Goal: Information Seeking & Learning: Learn about a topic

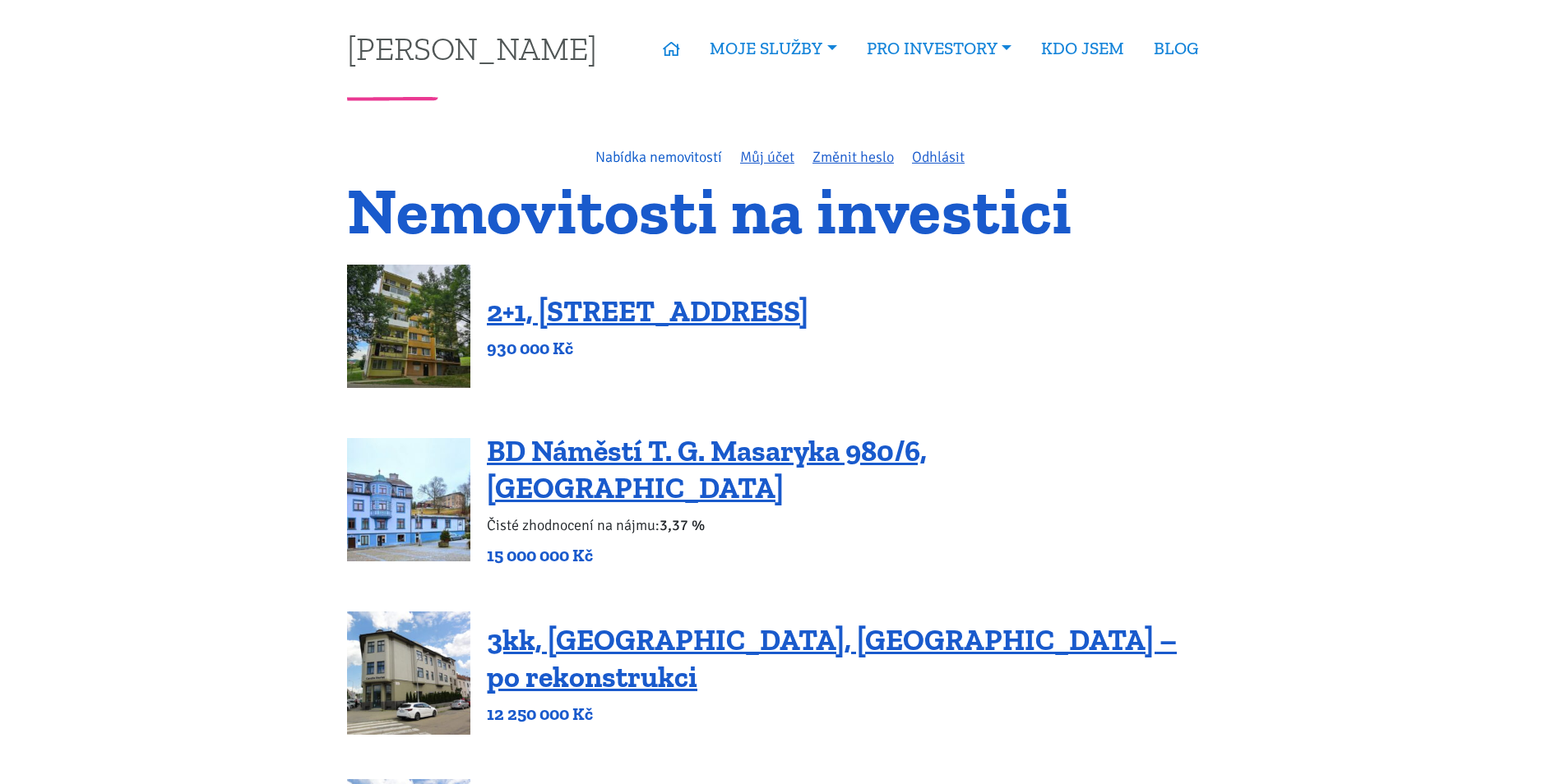
click at [687, 158] on link "Nabídka nemovitostí" at bounding box center [658, 157] width 127 height 18
click at [784, 163] on link "Můj účet" at bounding box center [766, 157] width 54 height 18
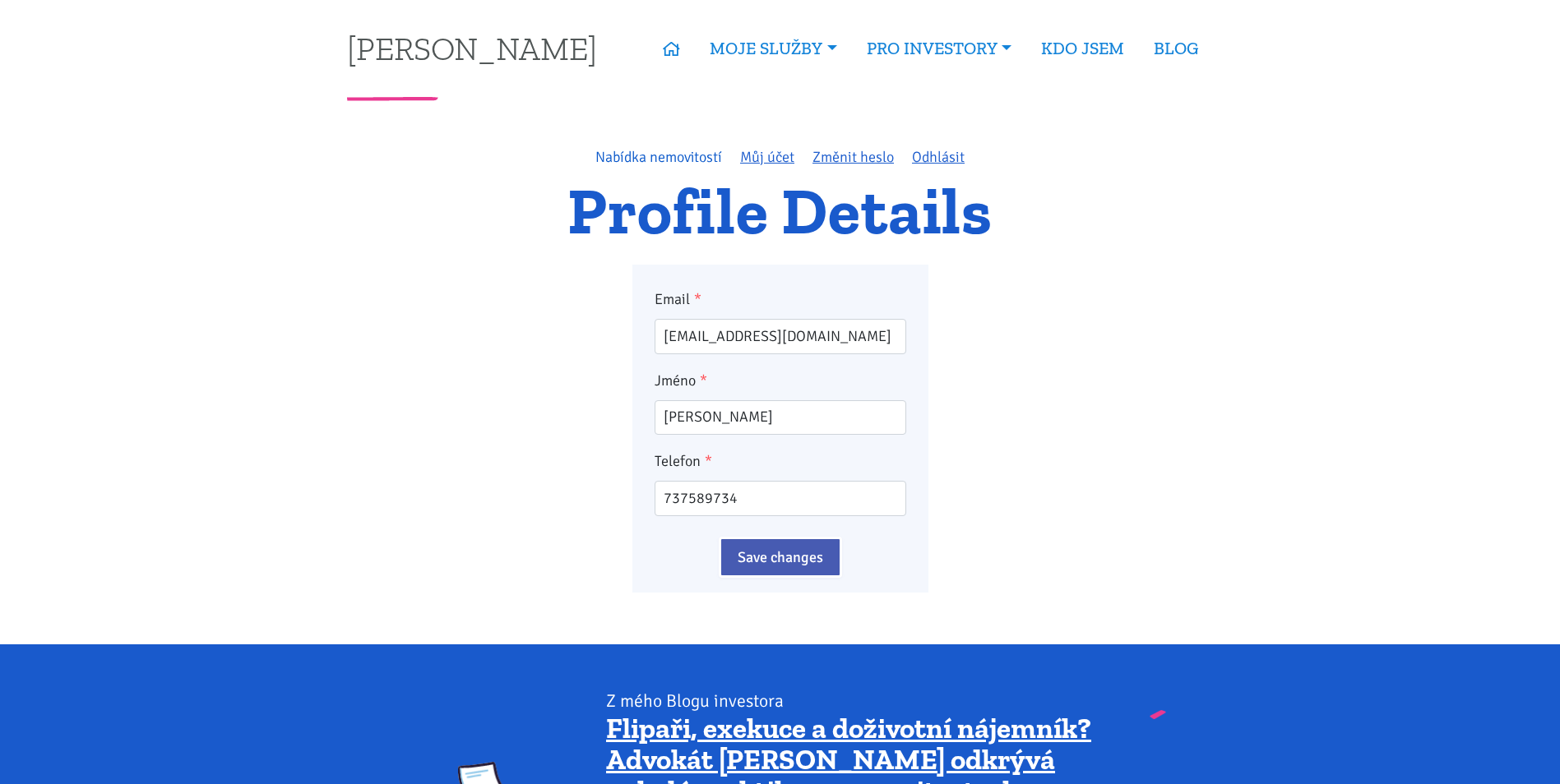
click at [688, 160] on link "Nabídka nemovitostí" at bounding box center [658, 157] width 127 height 18
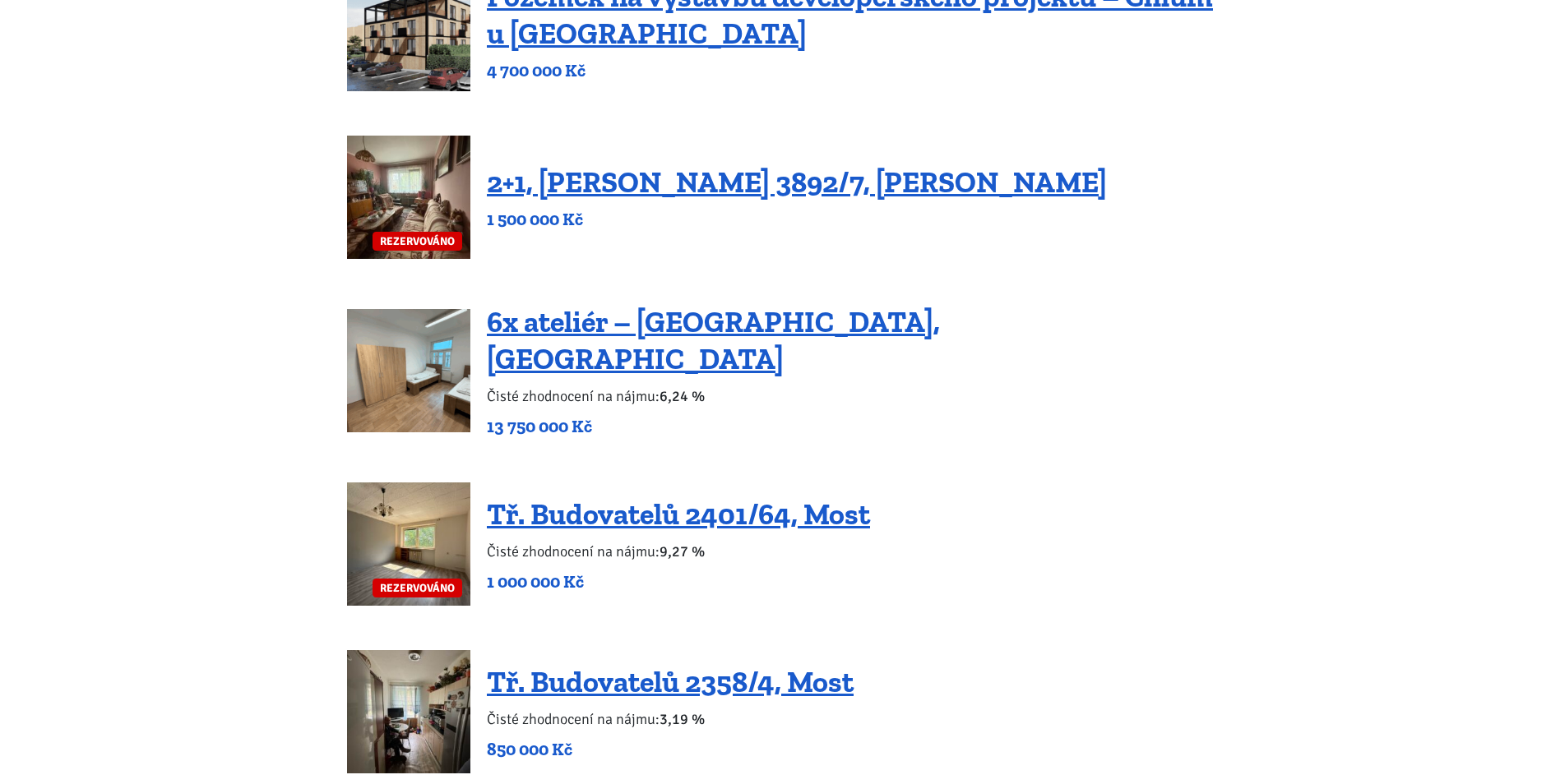
scroll to position [1315, 0]
drag, startPoint x: 666, startPoint y: 185, endPoint x: 681, endPoint y: 254, distance: 70.6
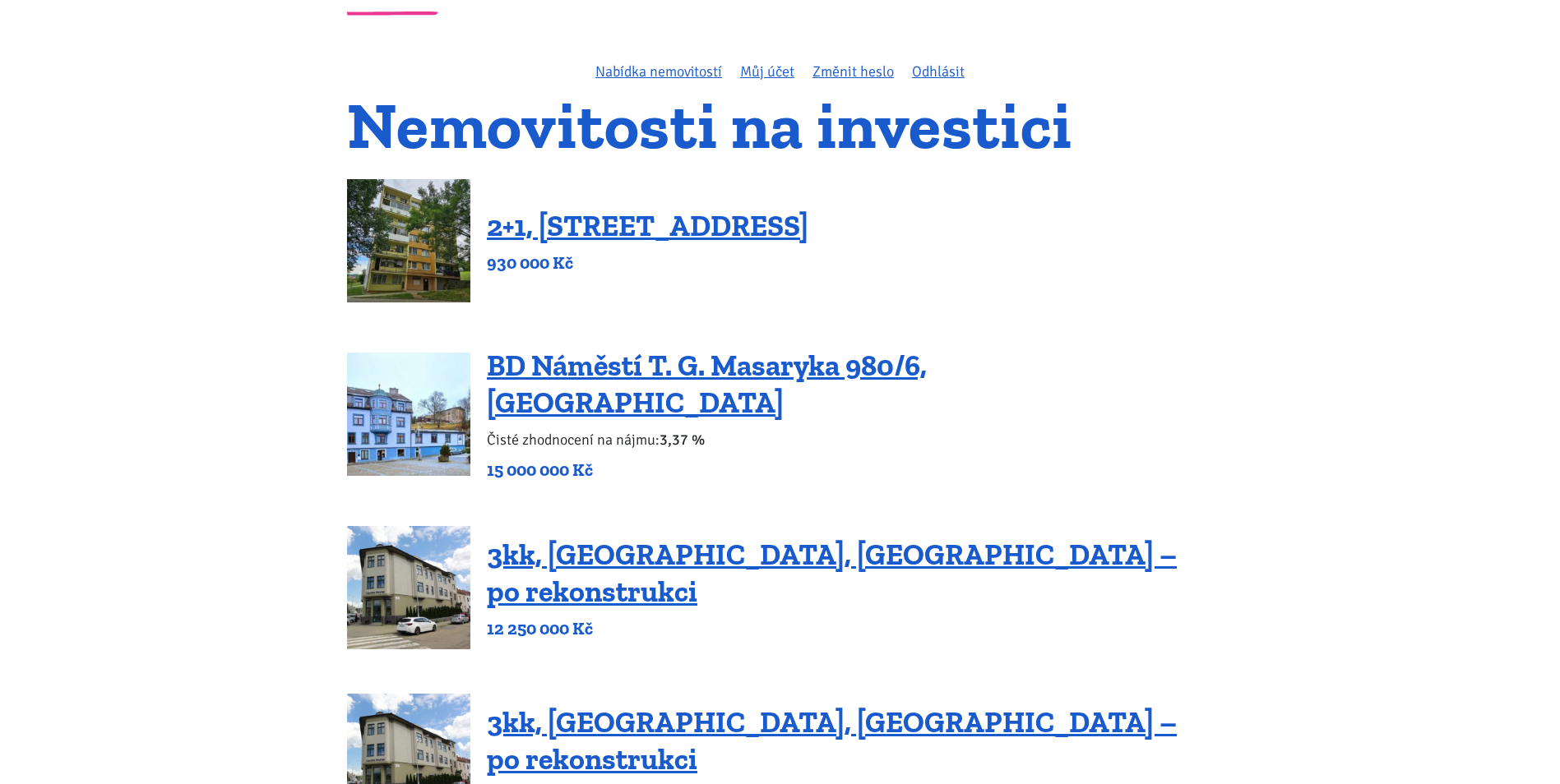
scroll to position [0, 0]
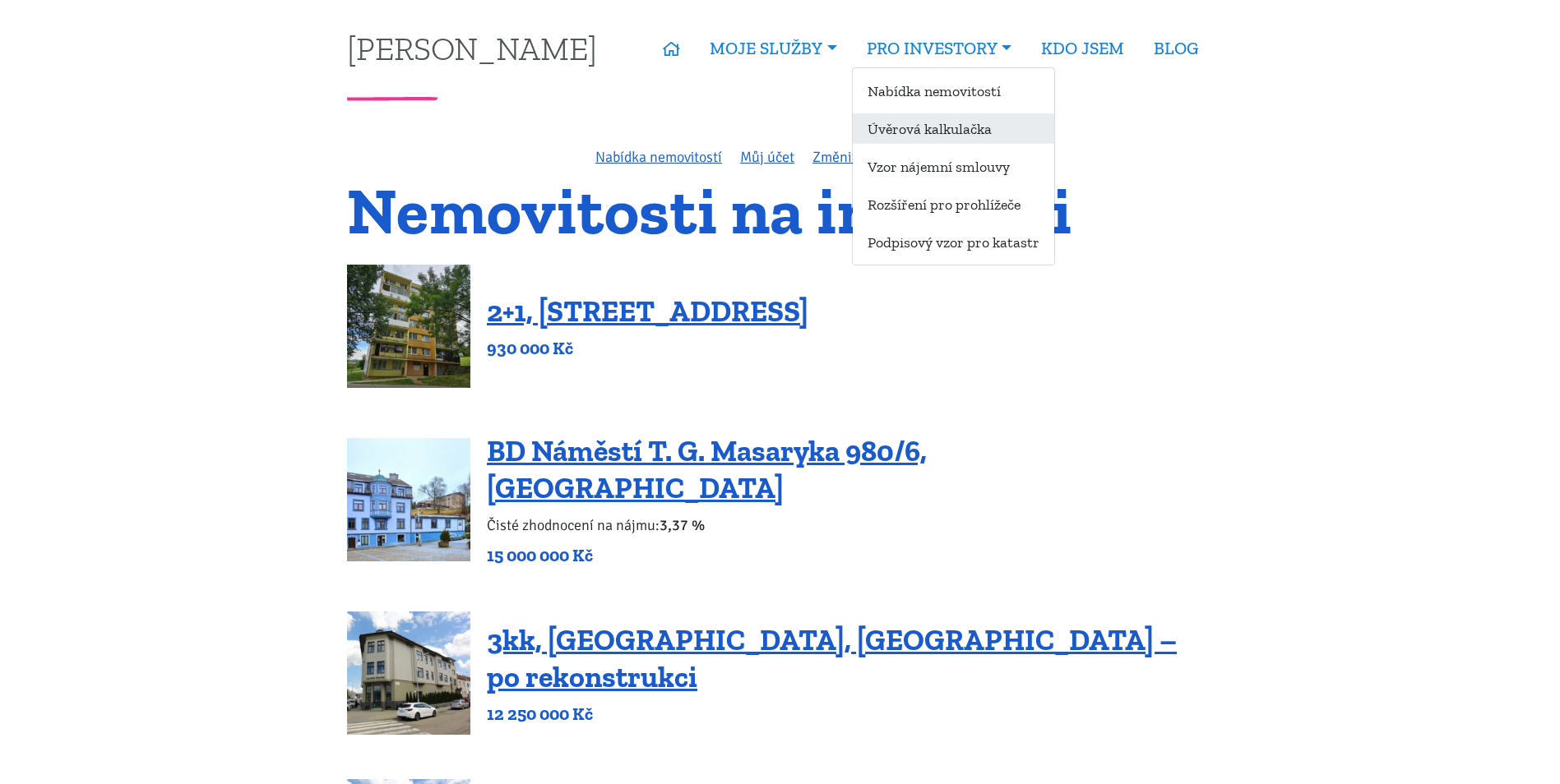
click at [982, 142] on link "Úvěrová kalkulačka" at bounding box center [953, 129] width 201 height 31
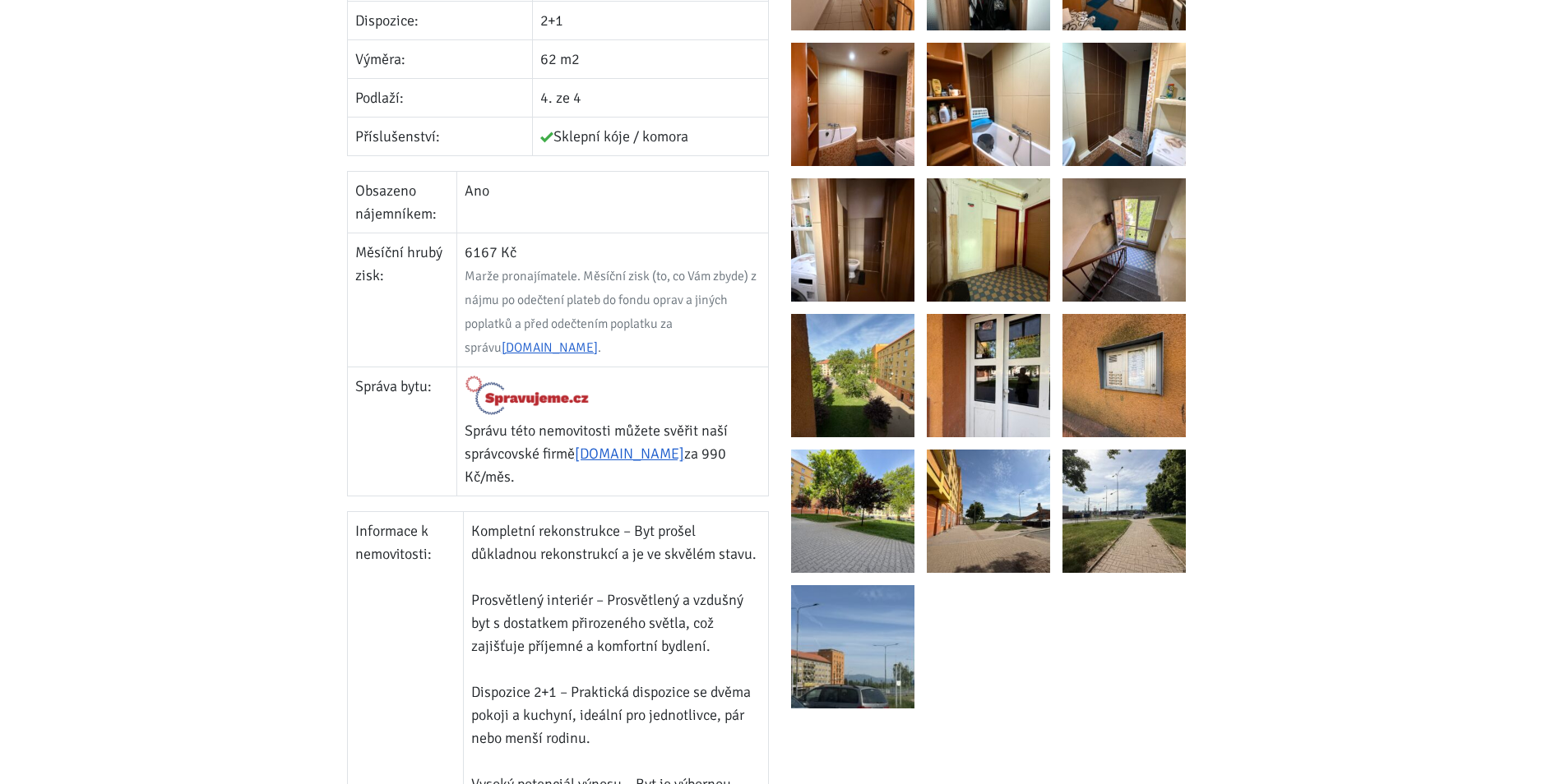
scroll to position [657, 0]
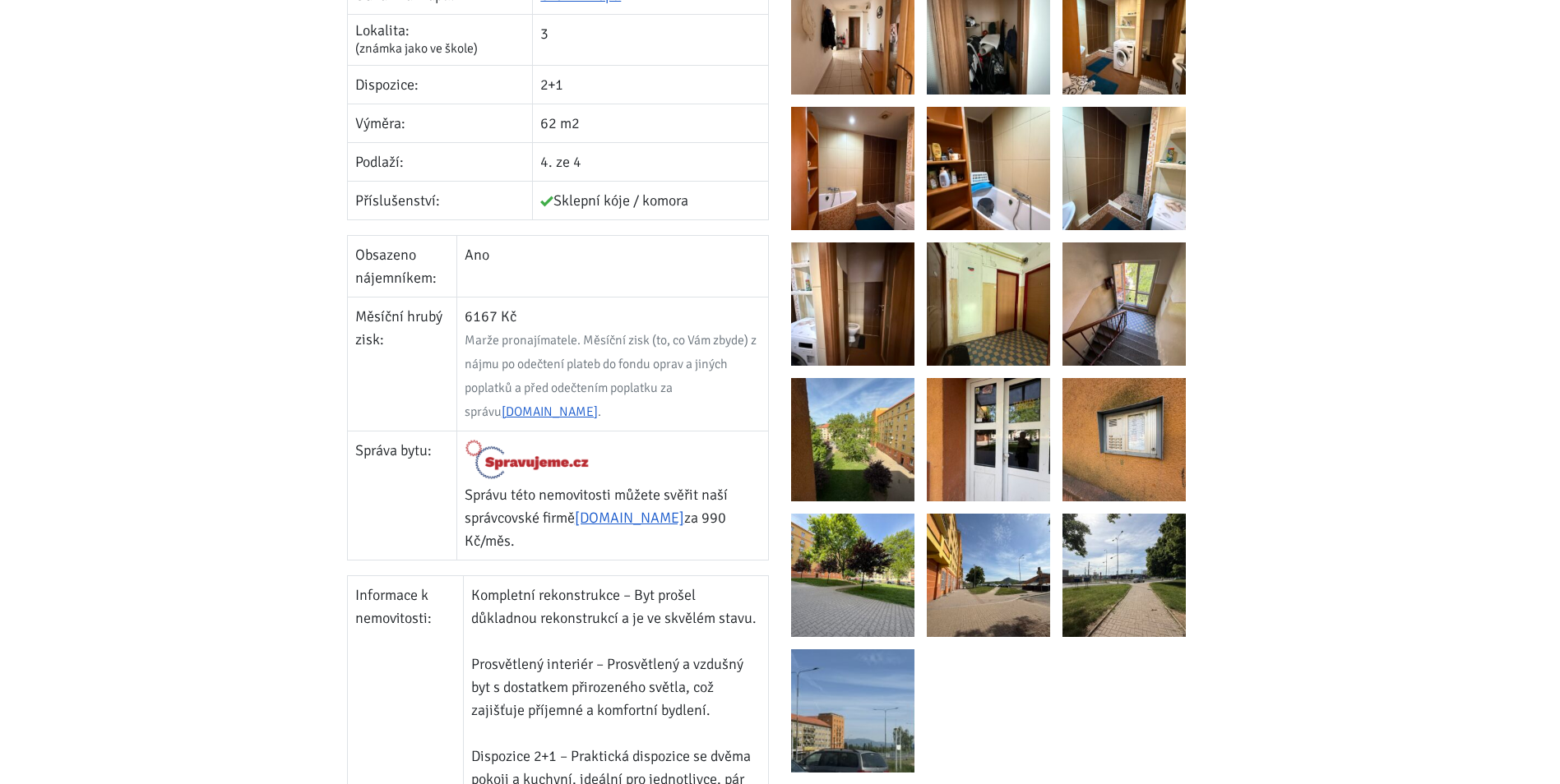
scroll to position [575, 0]
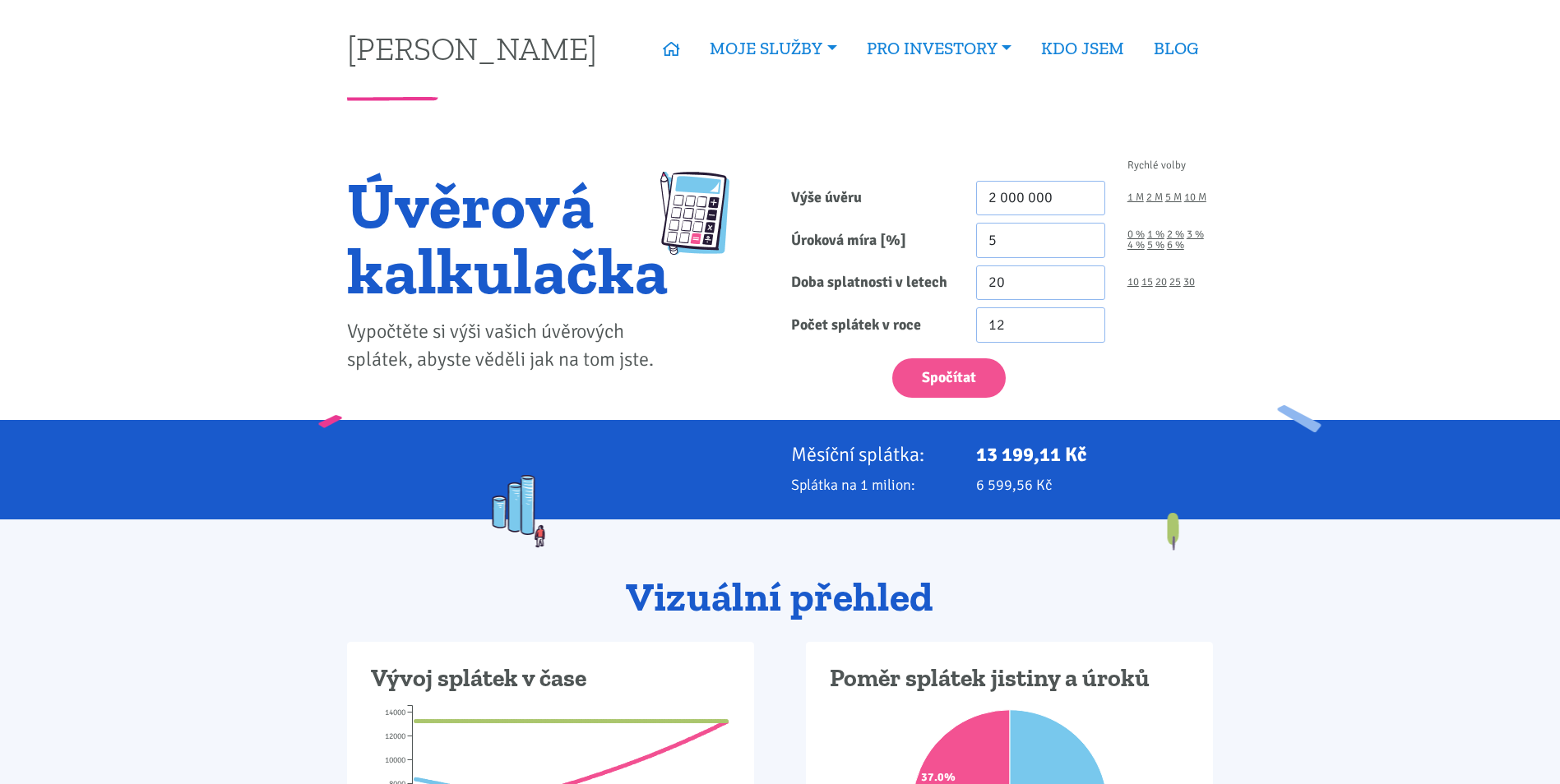
drag, startPoint x: 1321, startPoint y: 497, endPoint x: 1309, endPoint y: 45, distance: 452.2
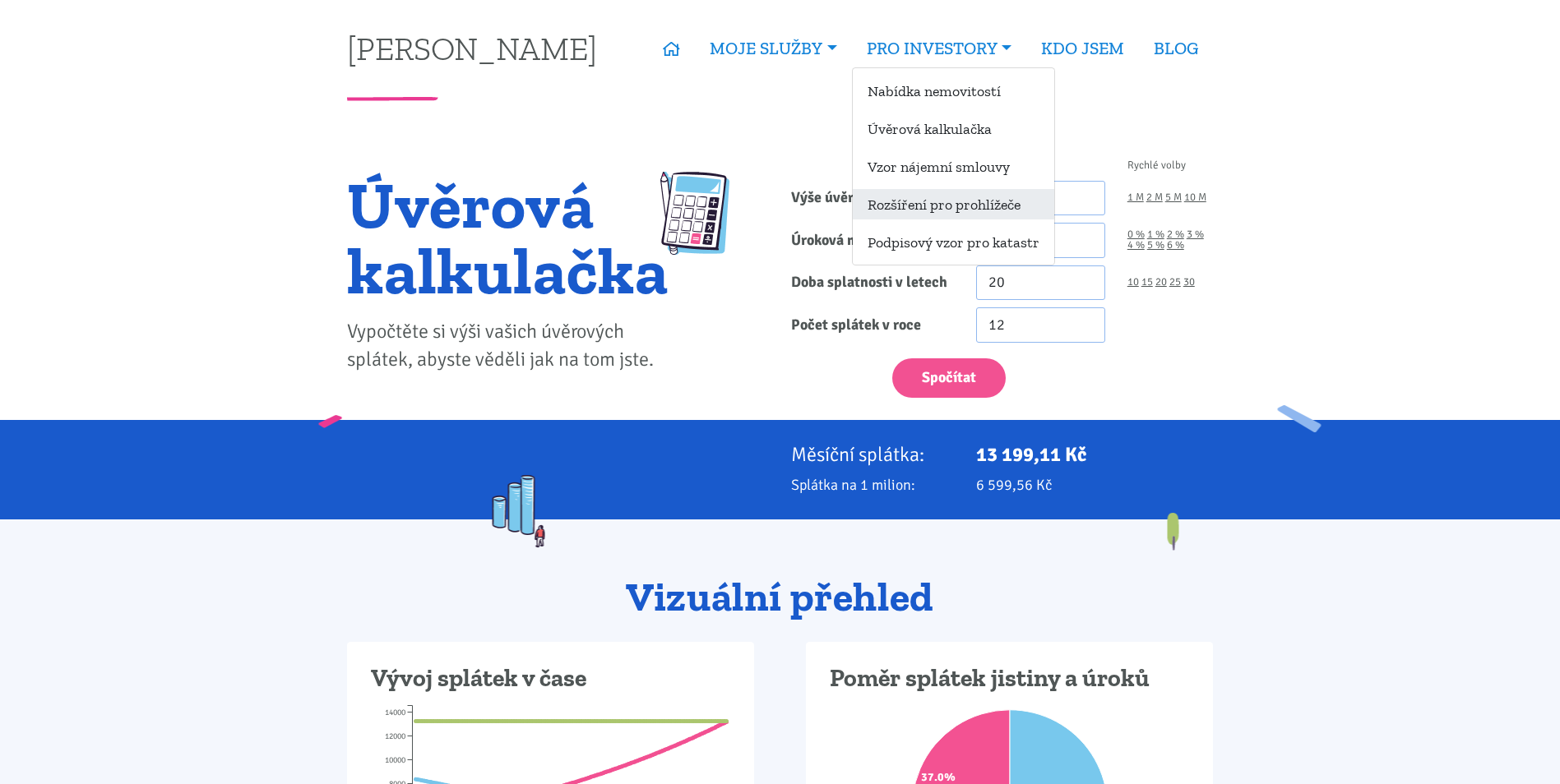
click at [1022, 210] on link "Rozšíření pro prohlížeče" at bounding box center [953, 204] width 201 height 31
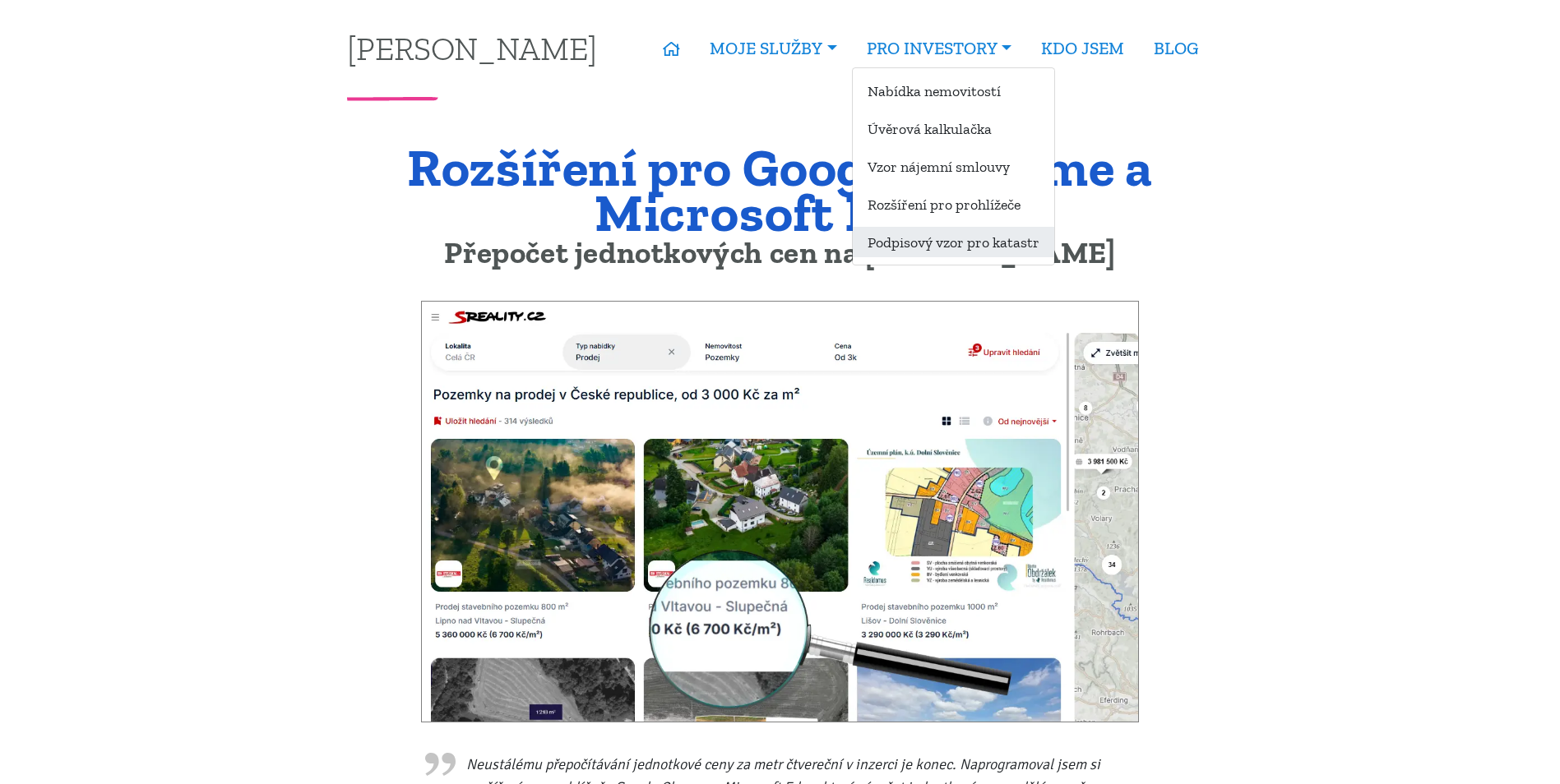
click at [972, 248] on link "Podpisový vzor pro katastr" at bounding box center [953, 241] width 201 height 31
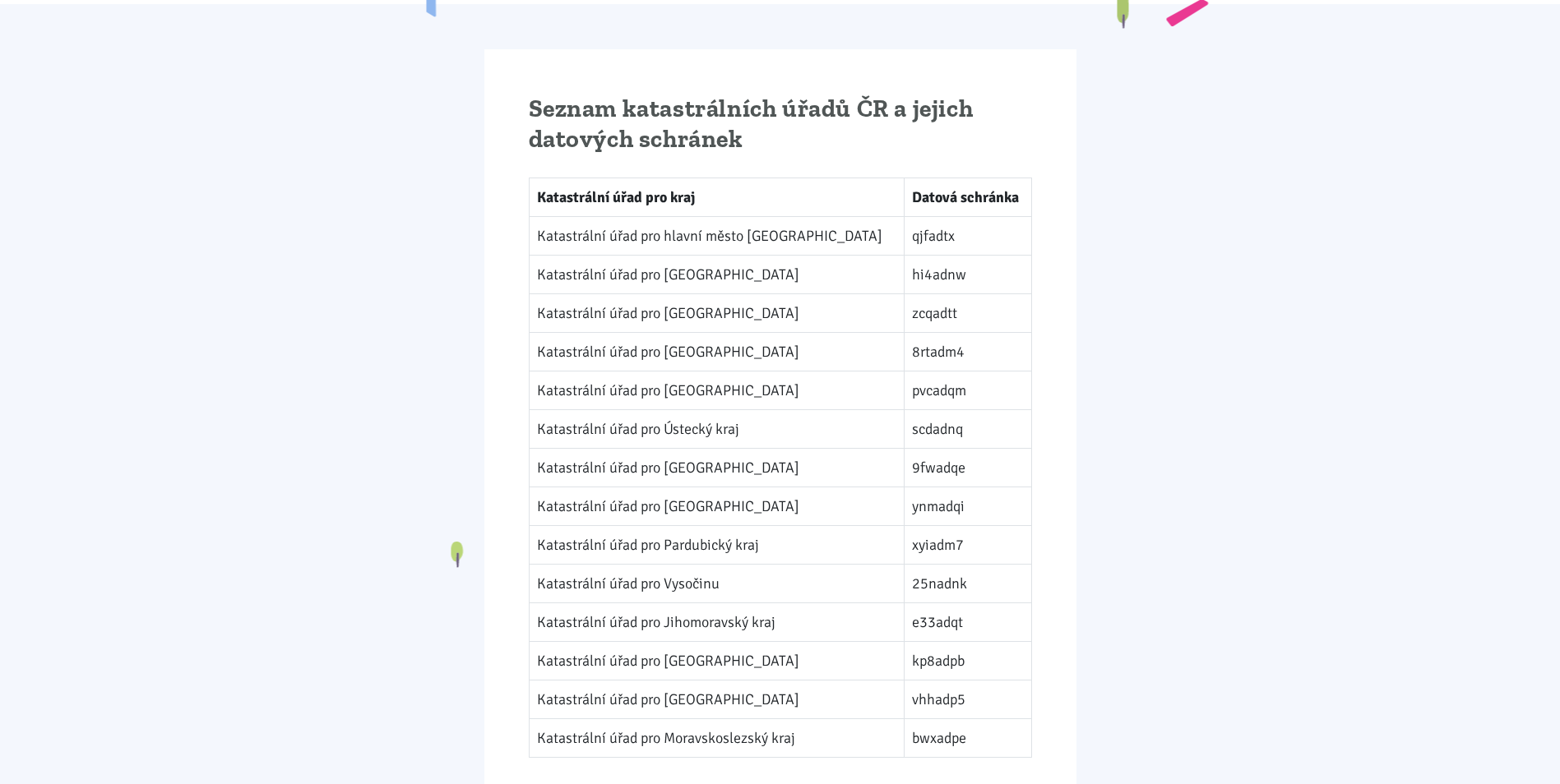
scroll to position [2055, 0]
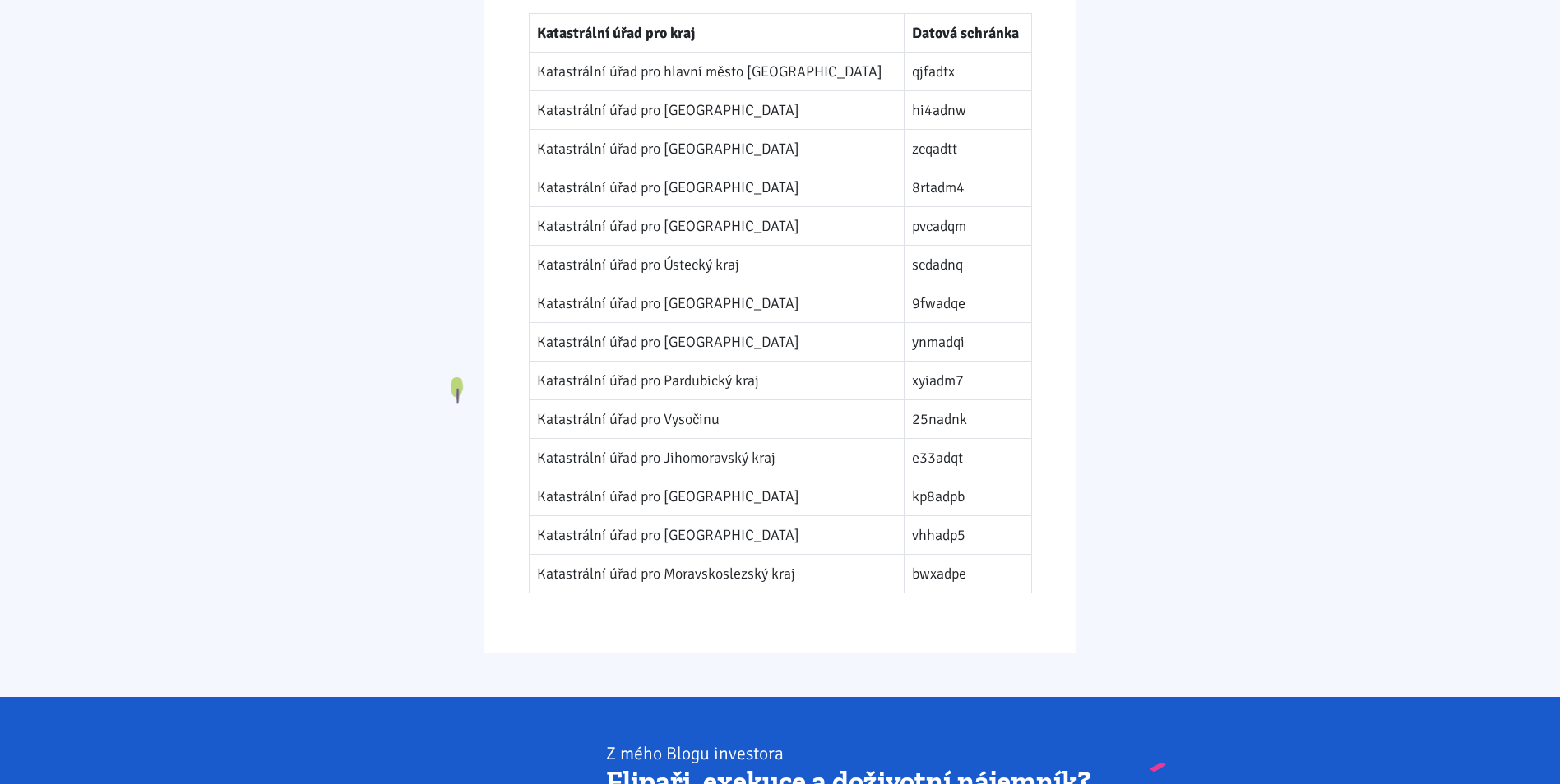
click at [928, 168] on td "8rtadm4" at bounding box center [967, 186] width 128 height 38
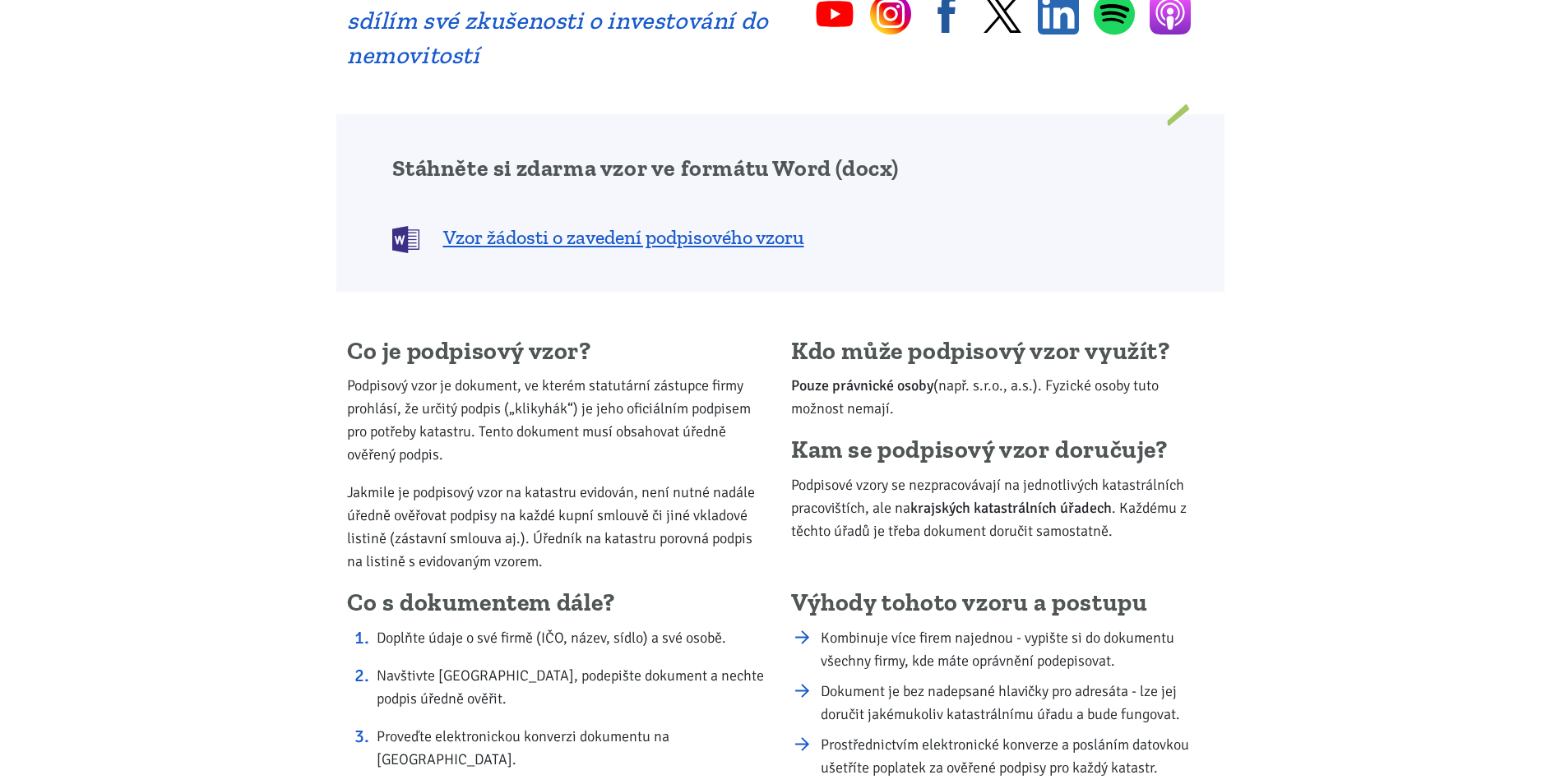
scroll to position [0, 0]
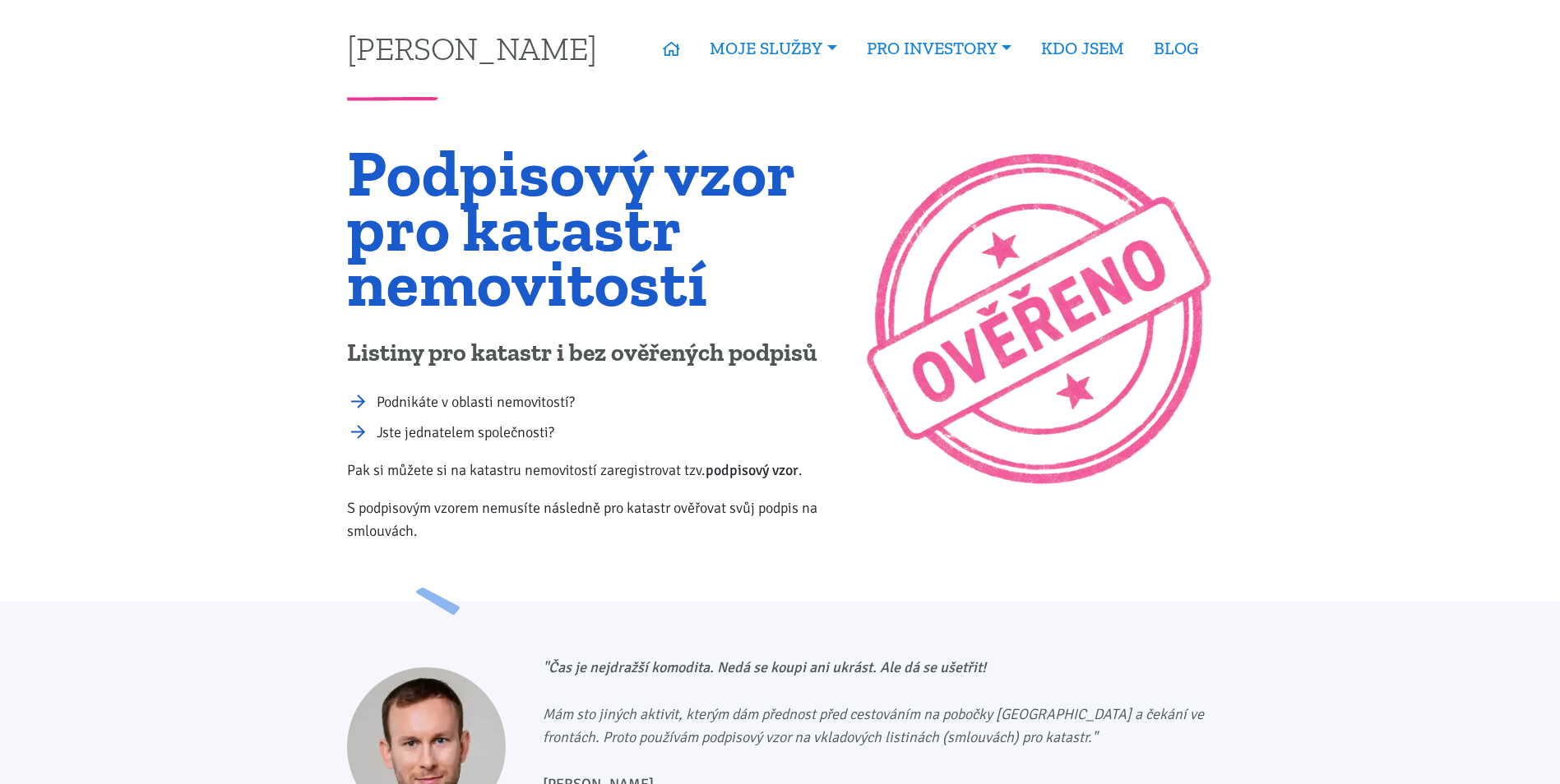
drag, startPoint x: 838, startPoint y: 269, endPoint x: 804, endPoint y: 11, distance: 260.2
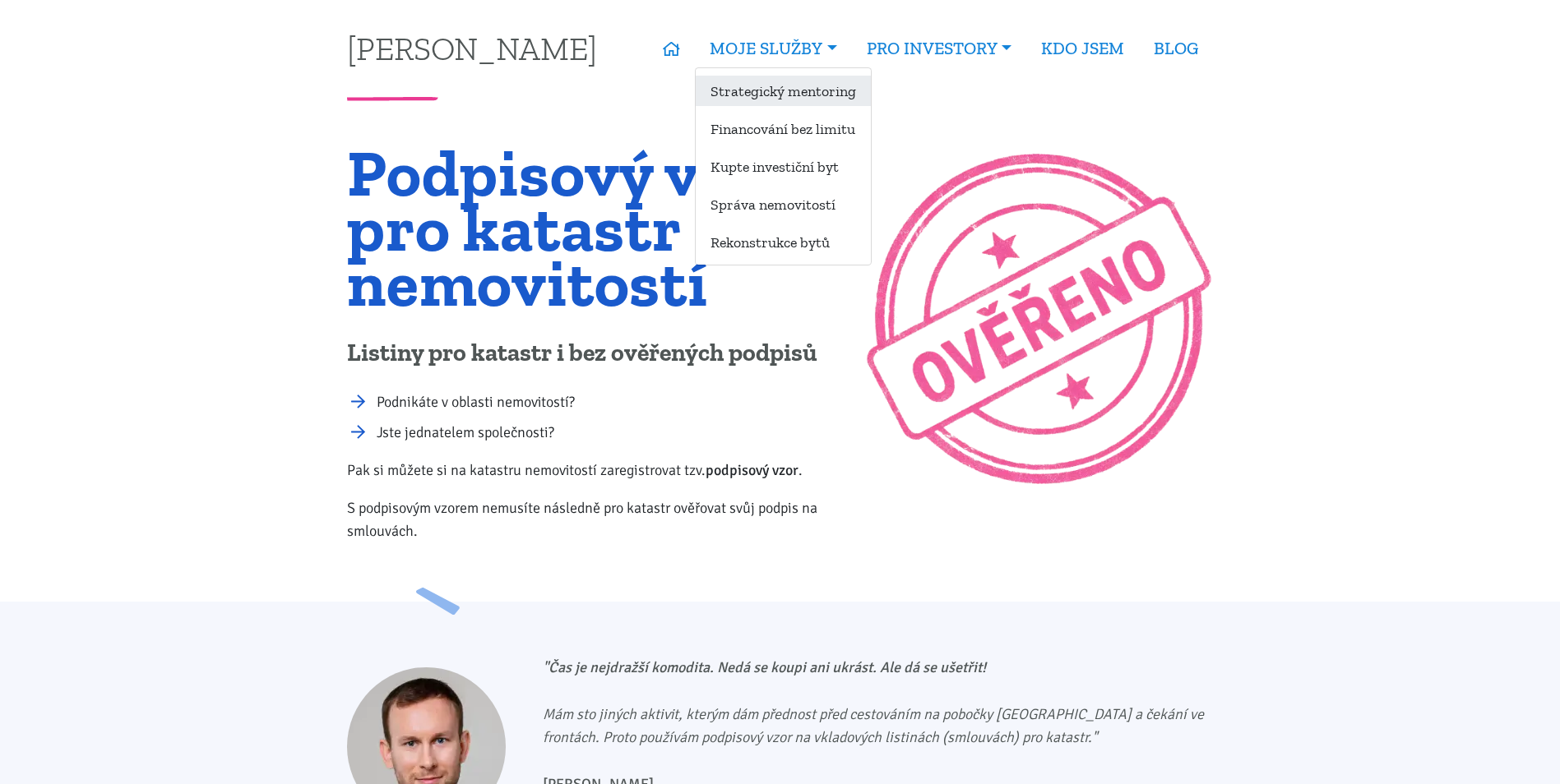
click at [785, 88] on link "Strategický mentoring" at bounding box center [783, 90] width 175 height 31
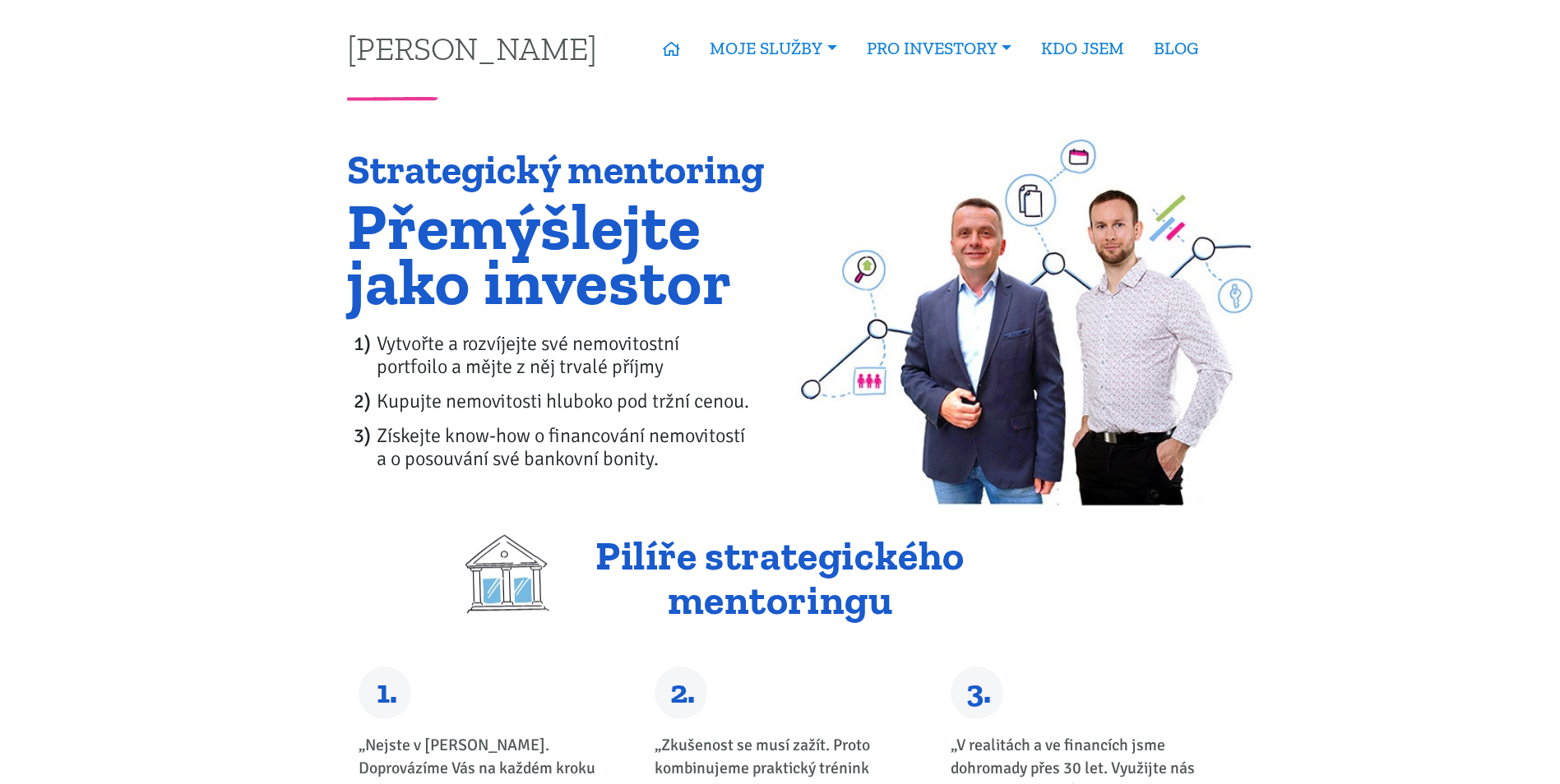
drag, startPoint x: 710, startPoint y: 413, endPoint x: 683, endPoint y: 140, distance: 274.3
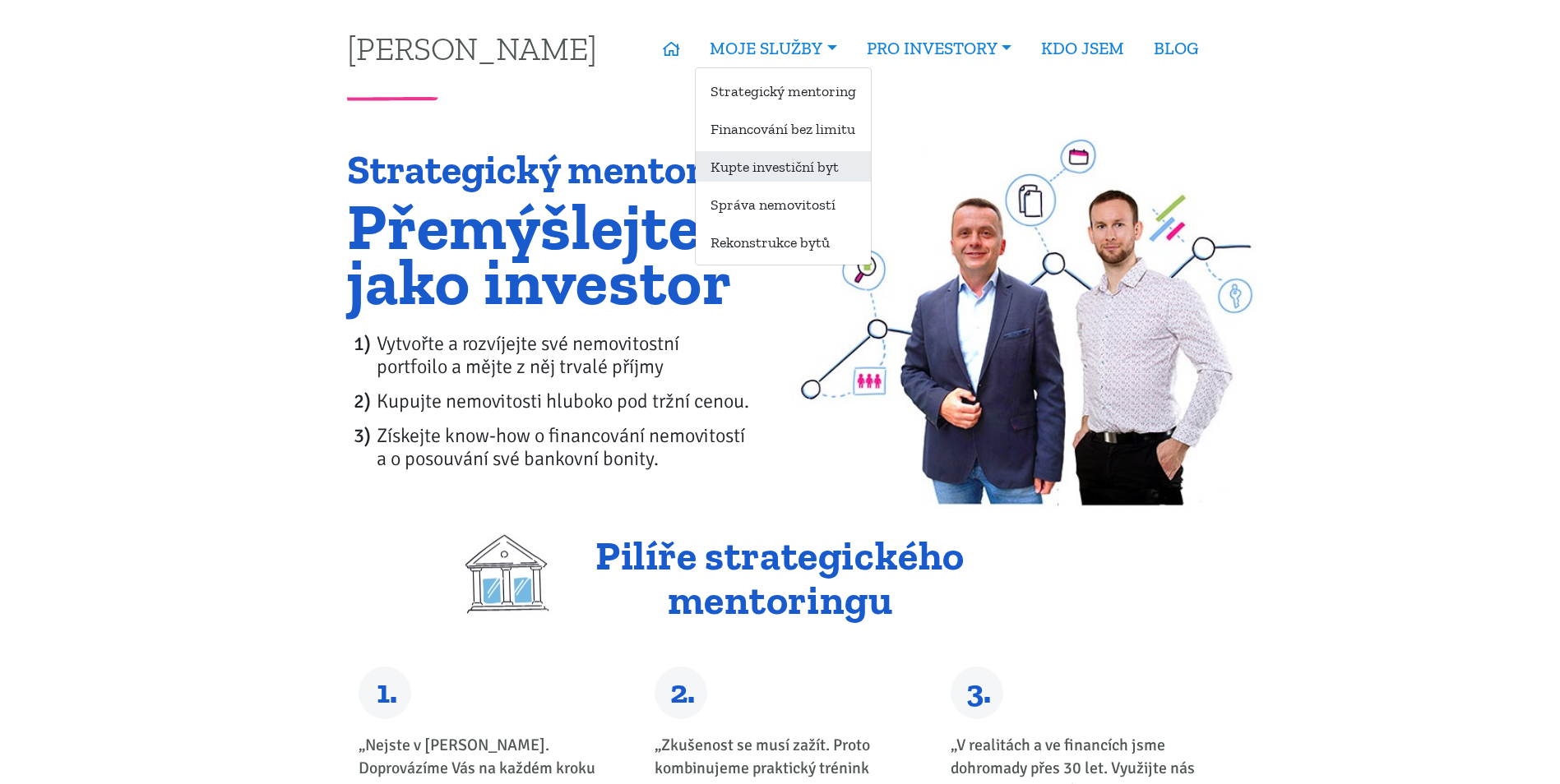
click at [822, 171] on link "Kupte investiční byt" at bounding box center [783, 166] width 175 height 31
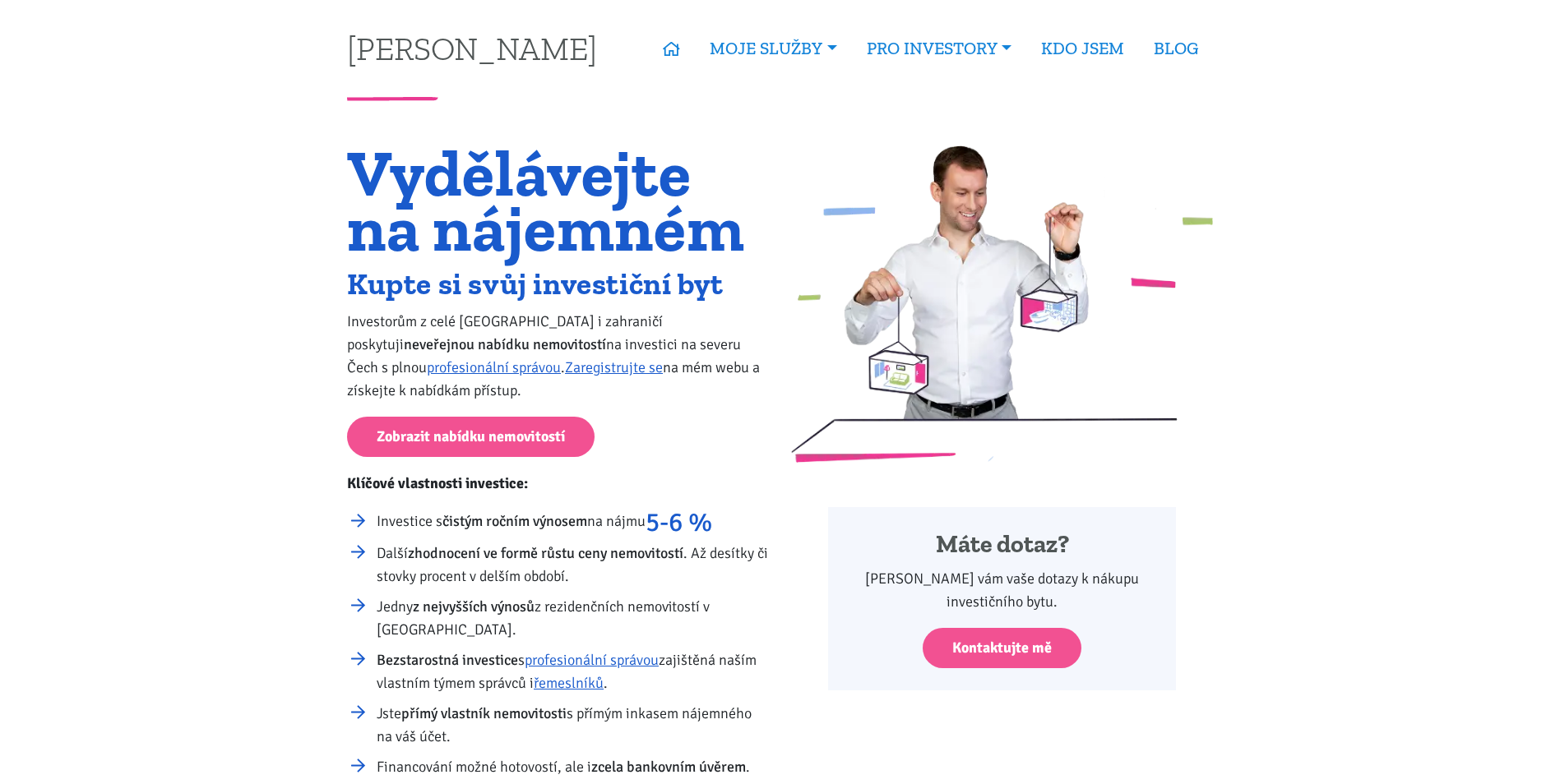
drag, startPoint x: 989, startPoint y: 417, endPoint x: 969, endPoint y: 145, distance: 272.7
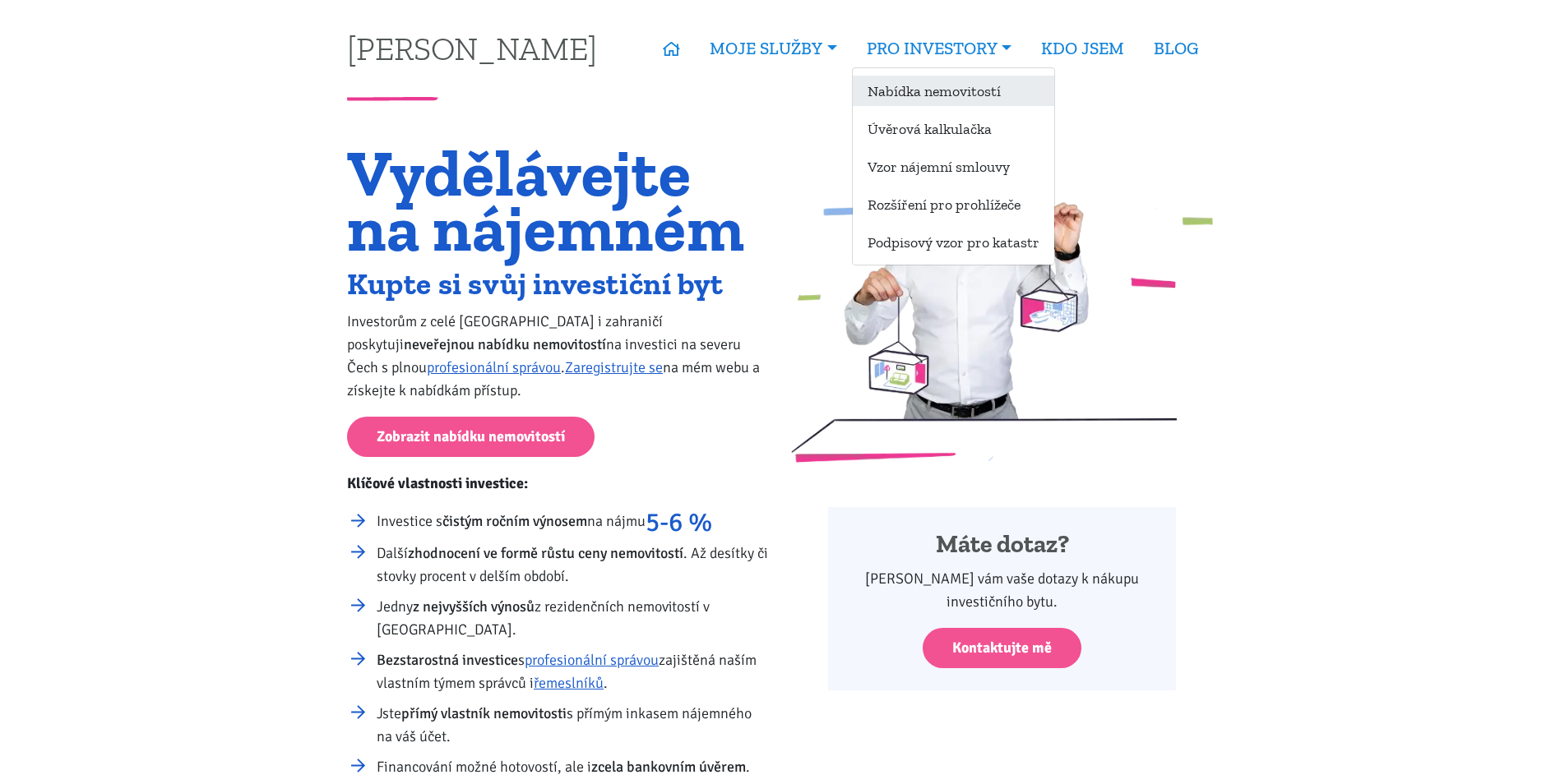
click at [920, 87] on link "Nabídka nemovitostí" at bounding box center [953, 90] width 201 height 31
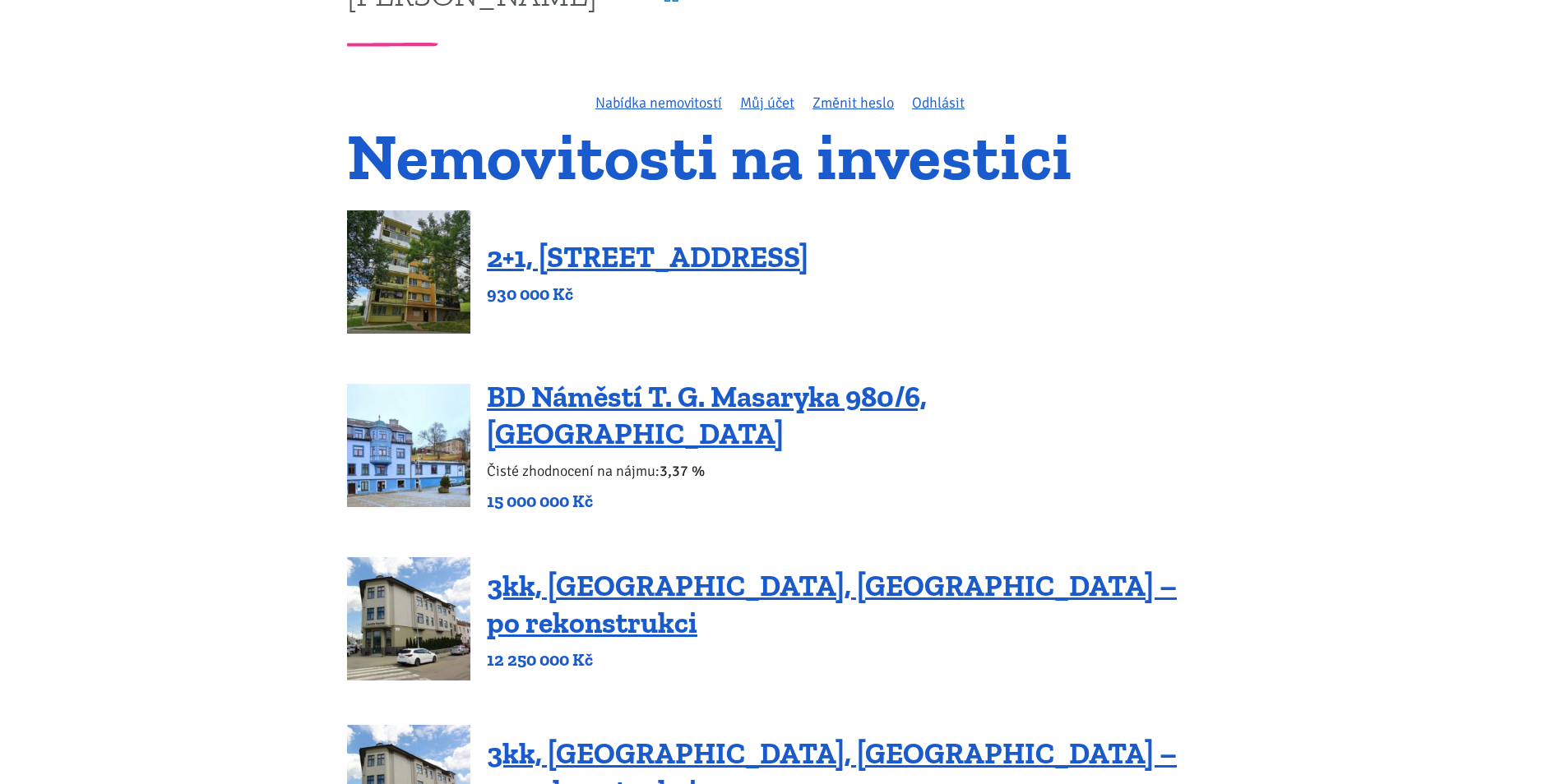
scroll to position [82, 0]
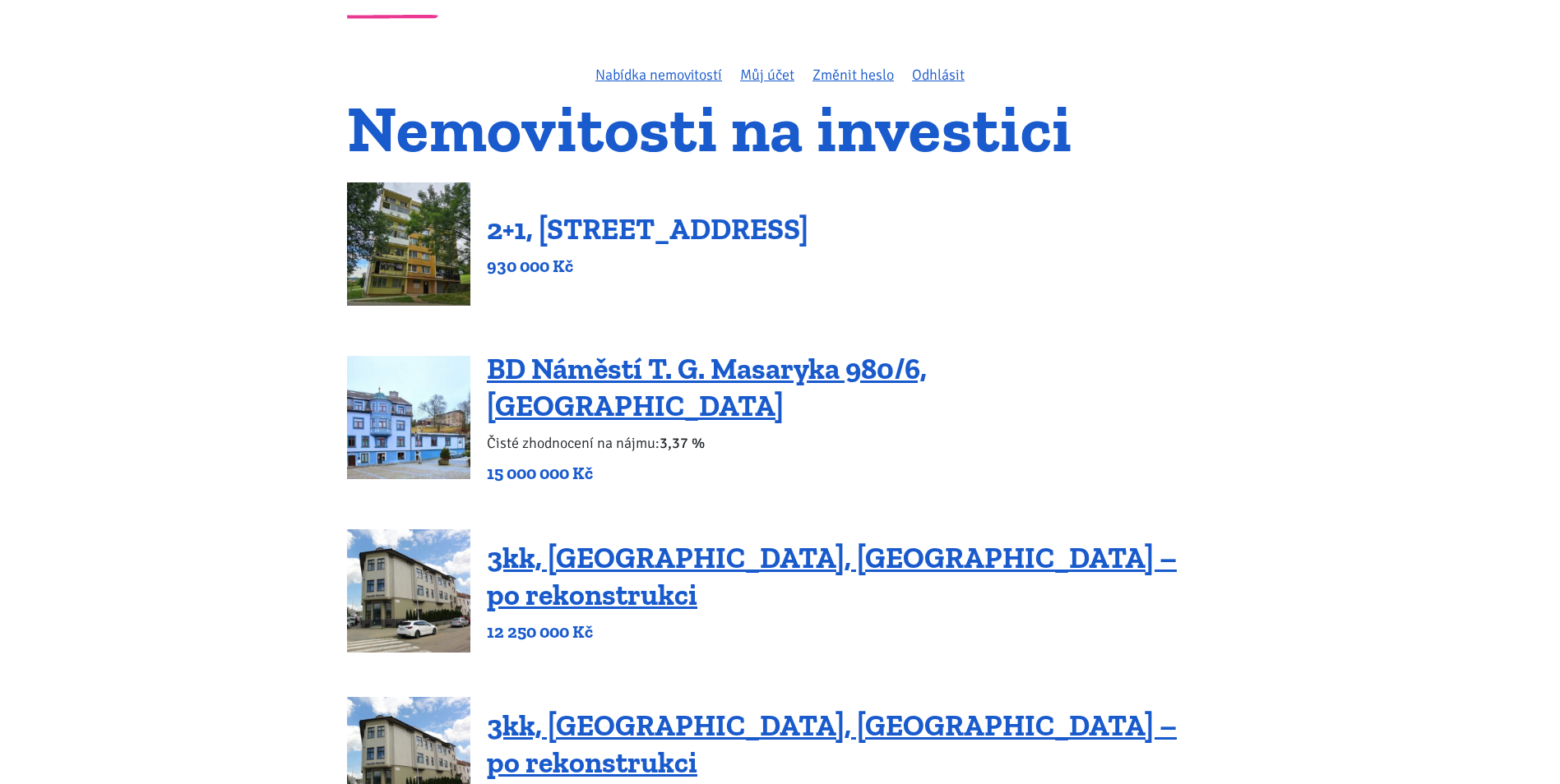
click at [761, 233] on link "2+1, [STREET_ADDRESS]" at bounding box center [647, 229] width 322 height 35
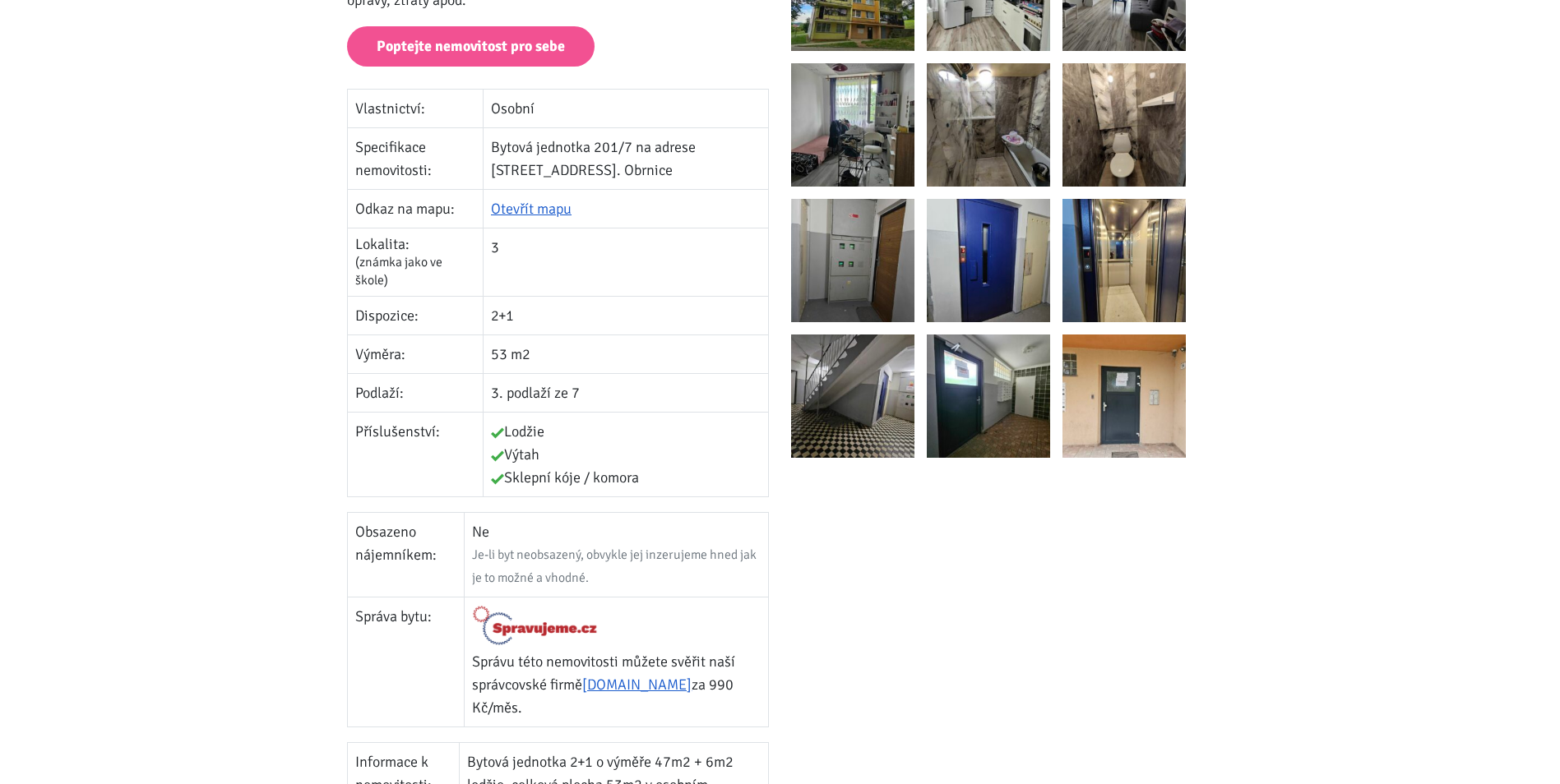
scroll to position [329, 0]
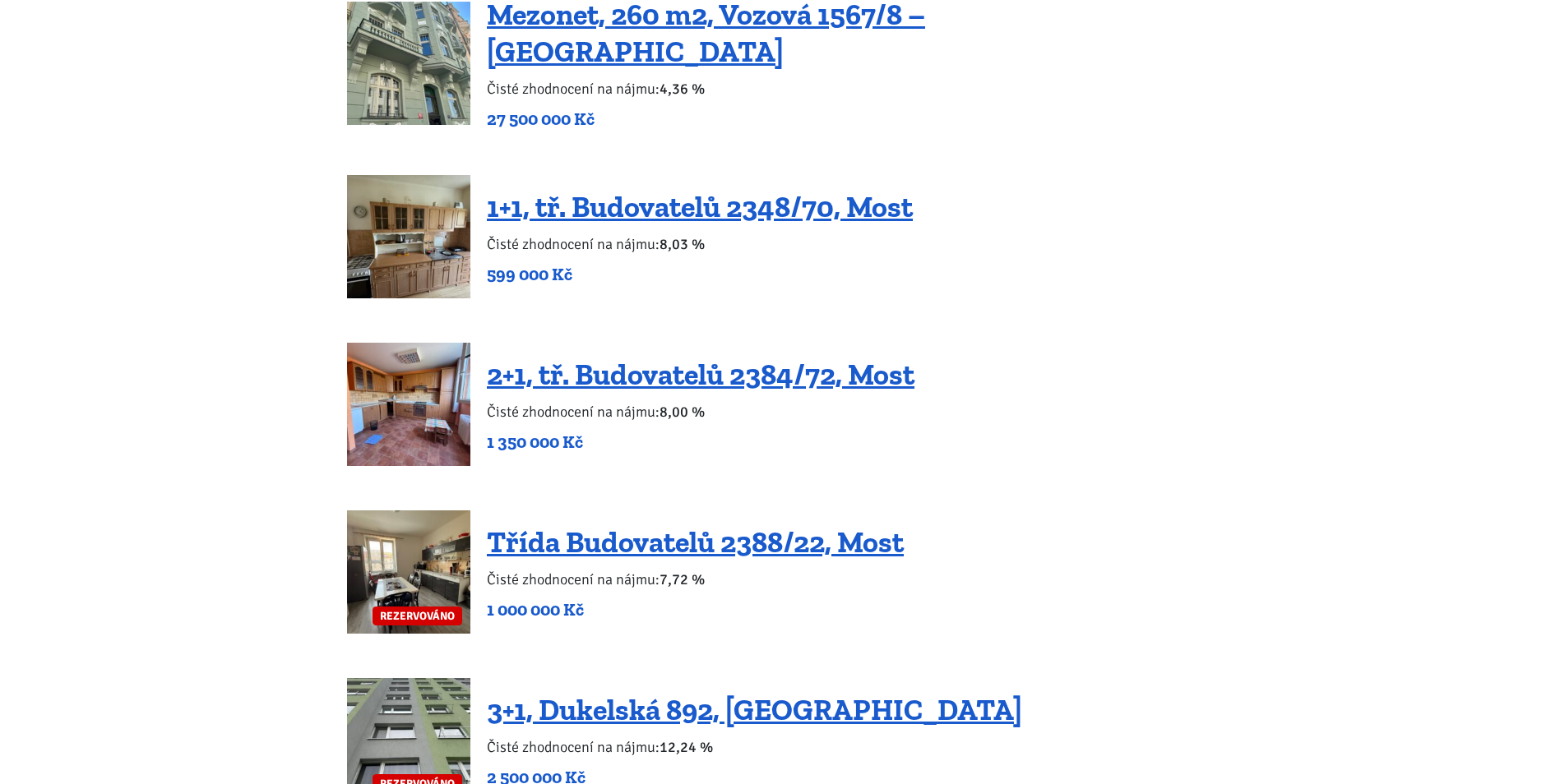
scroll to position [2630, 0]
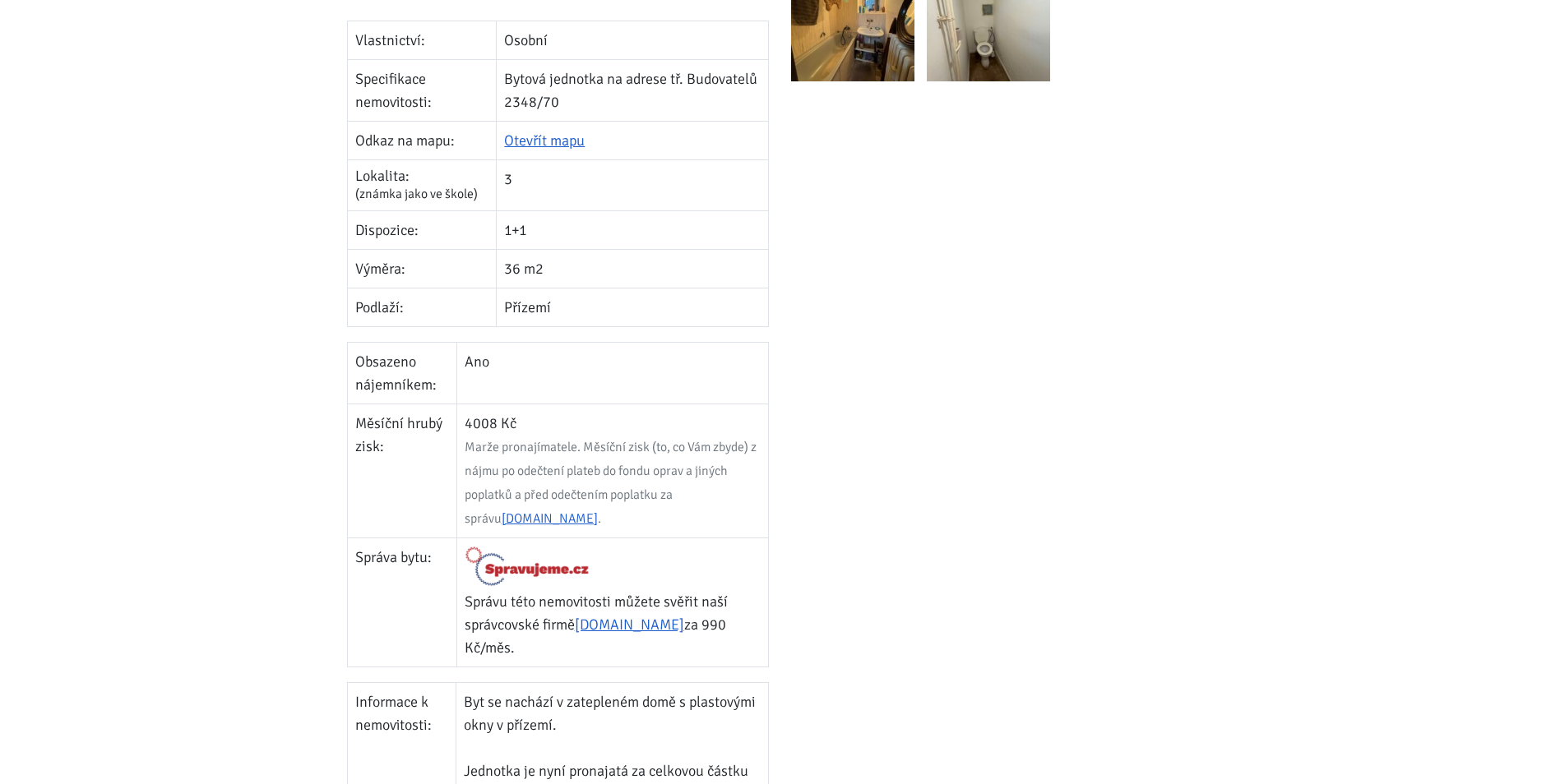
scroll to position [493, 0]
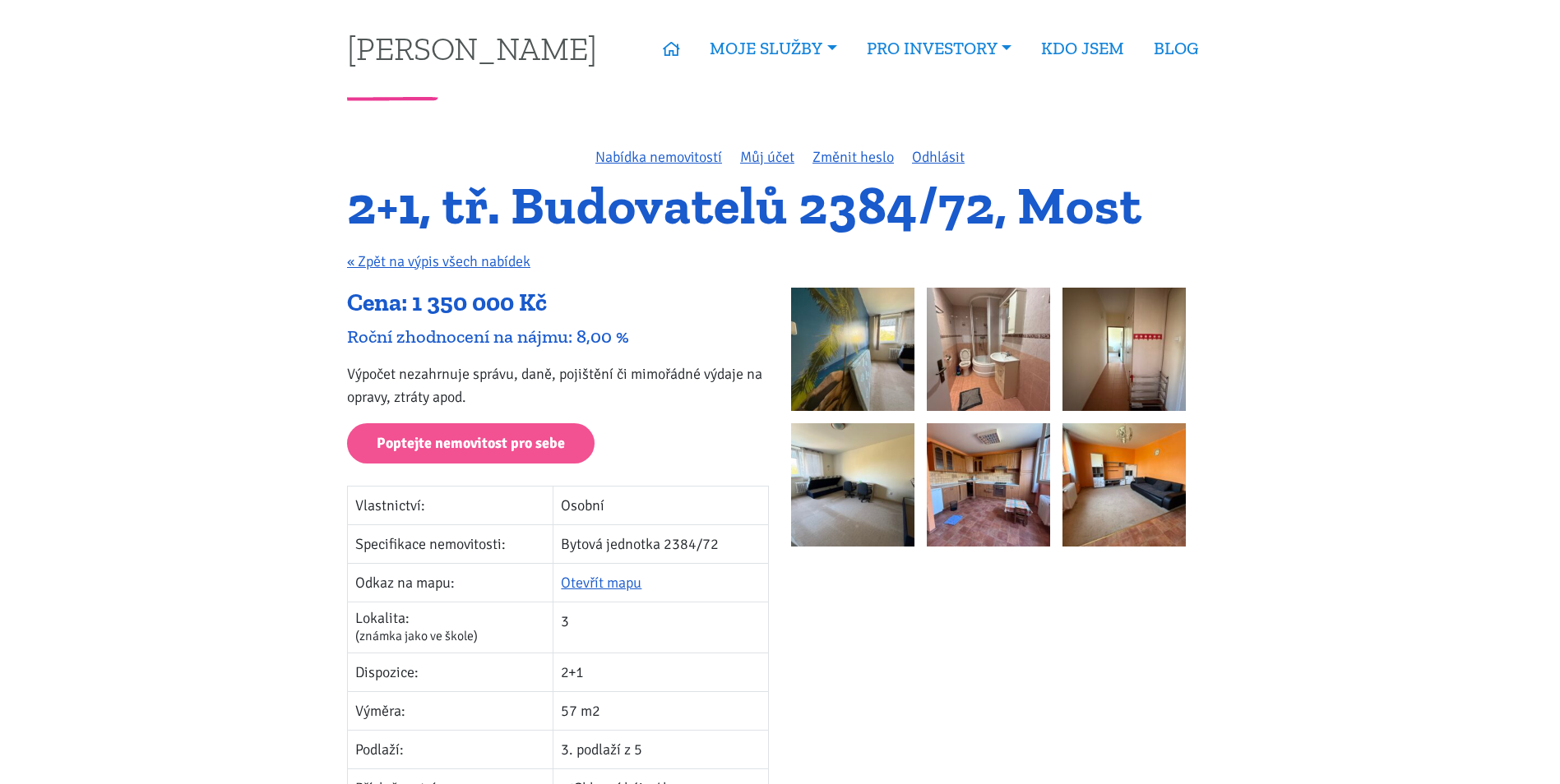
click at [812, 357] on img at bounding box center [852, 350] width 123 height 123
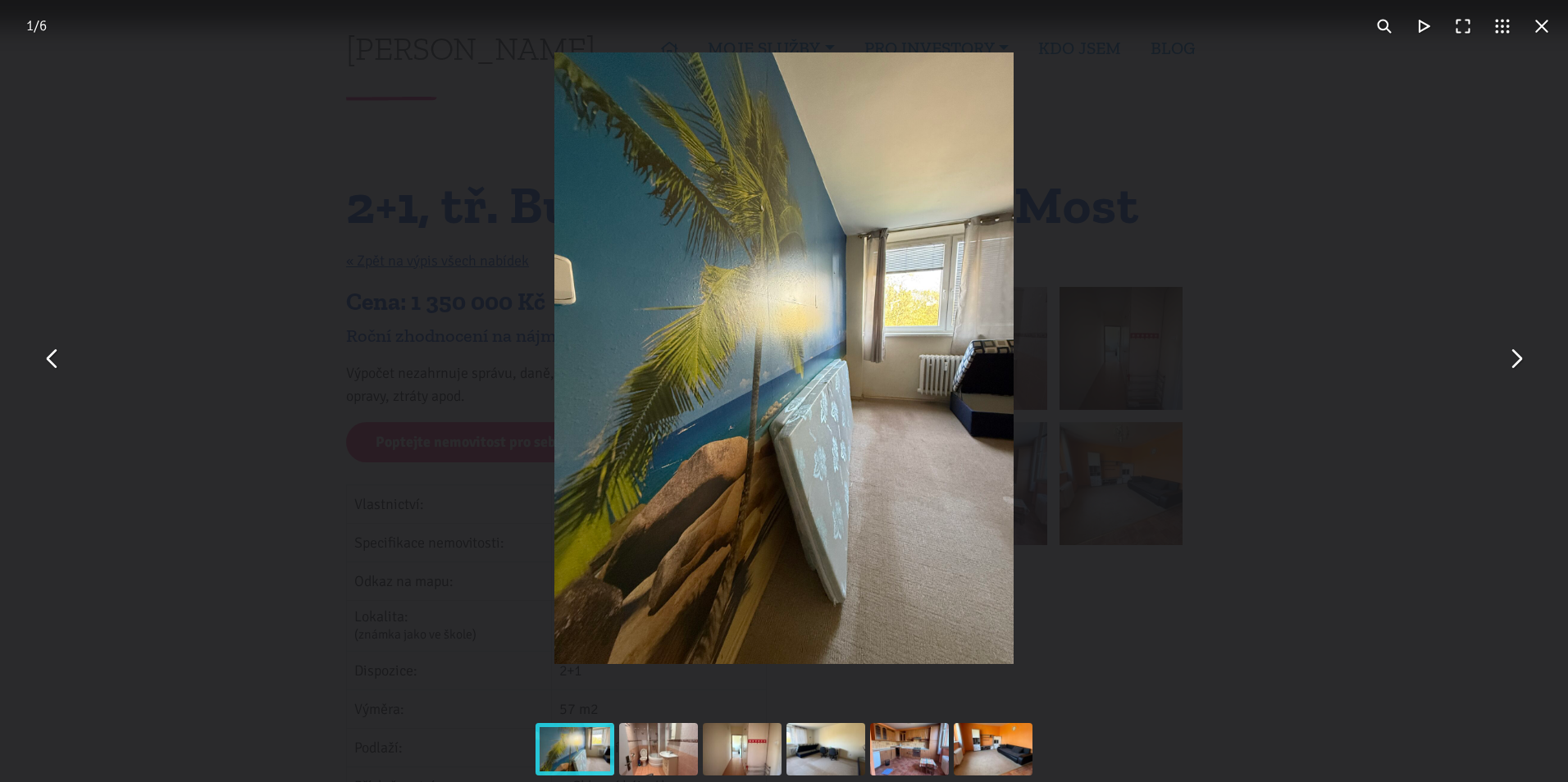
click at [1507, 357] on button "You can close this modal content with the ESC key" at bounding box center [1515, 358] width 39 height 39
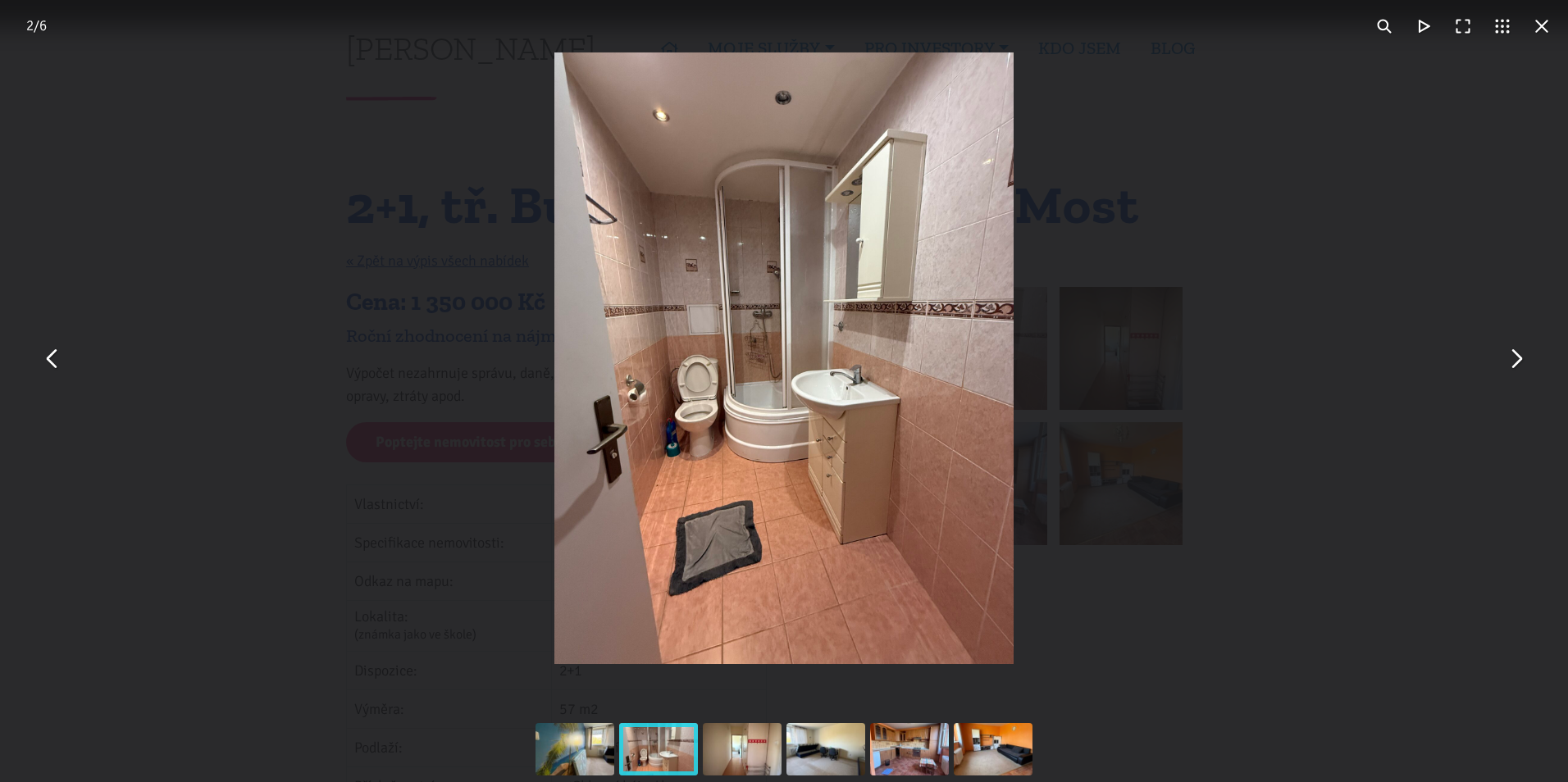
click at [1507, 357] on button "You can close this modal content with the ESC key" at bounding box center [1515, 358] width 39 height 39
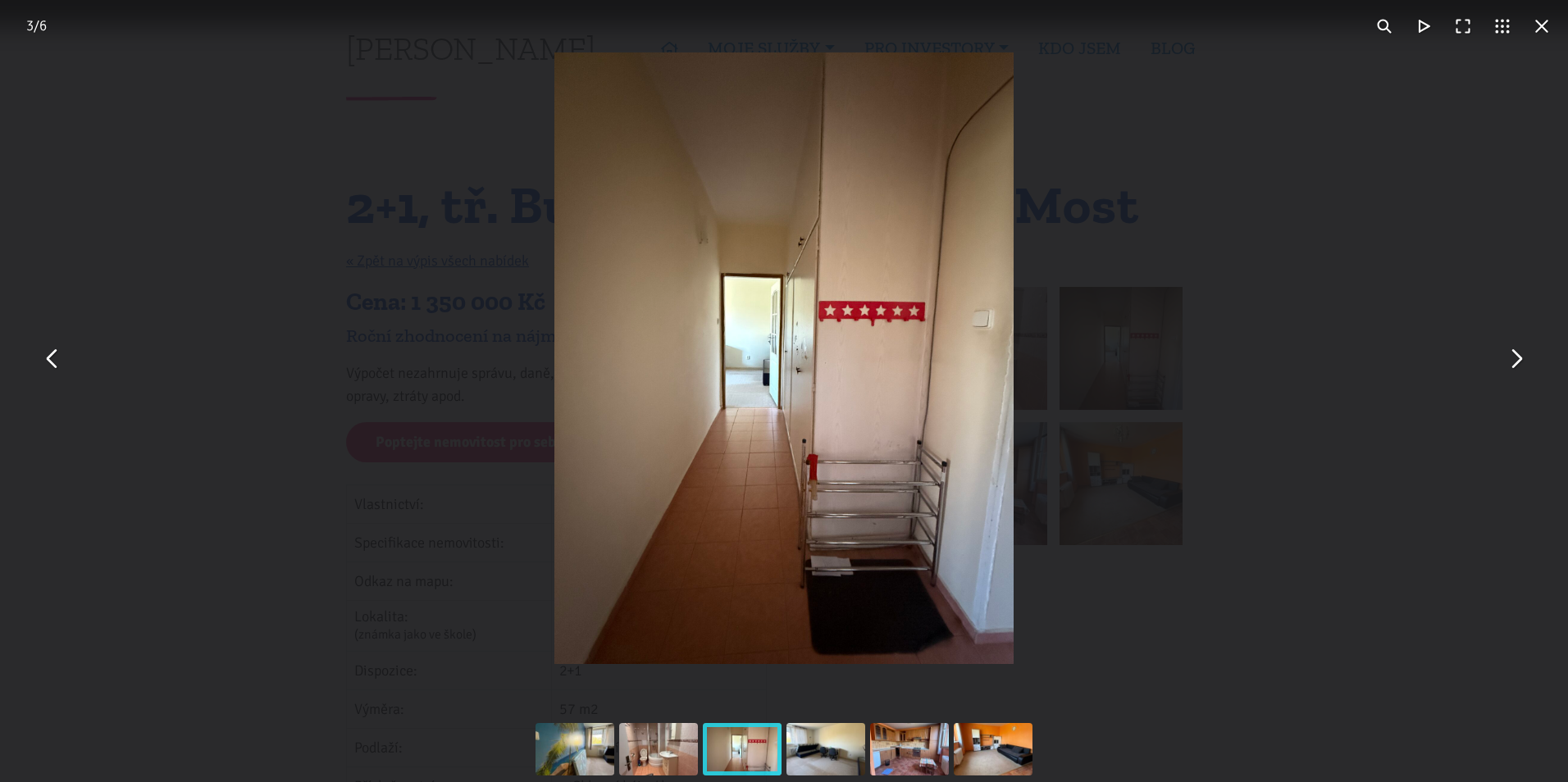
click at [1507, 357] on button "You can close this modal content with the ESC key" at bounding box center [1515, 358] width 39 height 39
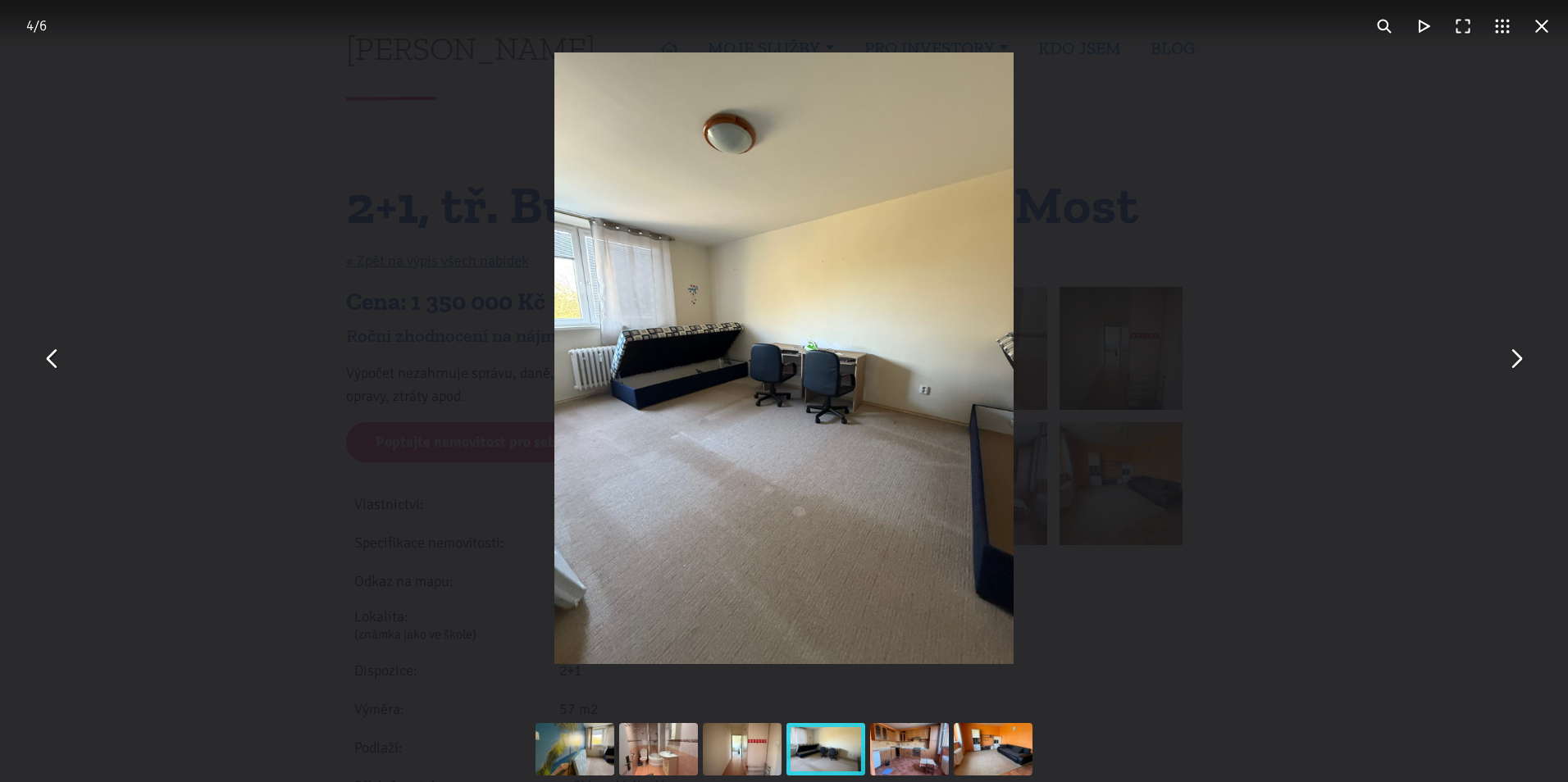
click at [1507, 357] on button "You can close this modal content with the ESC key" at bounding box center [1515, 358] width 39 height 39
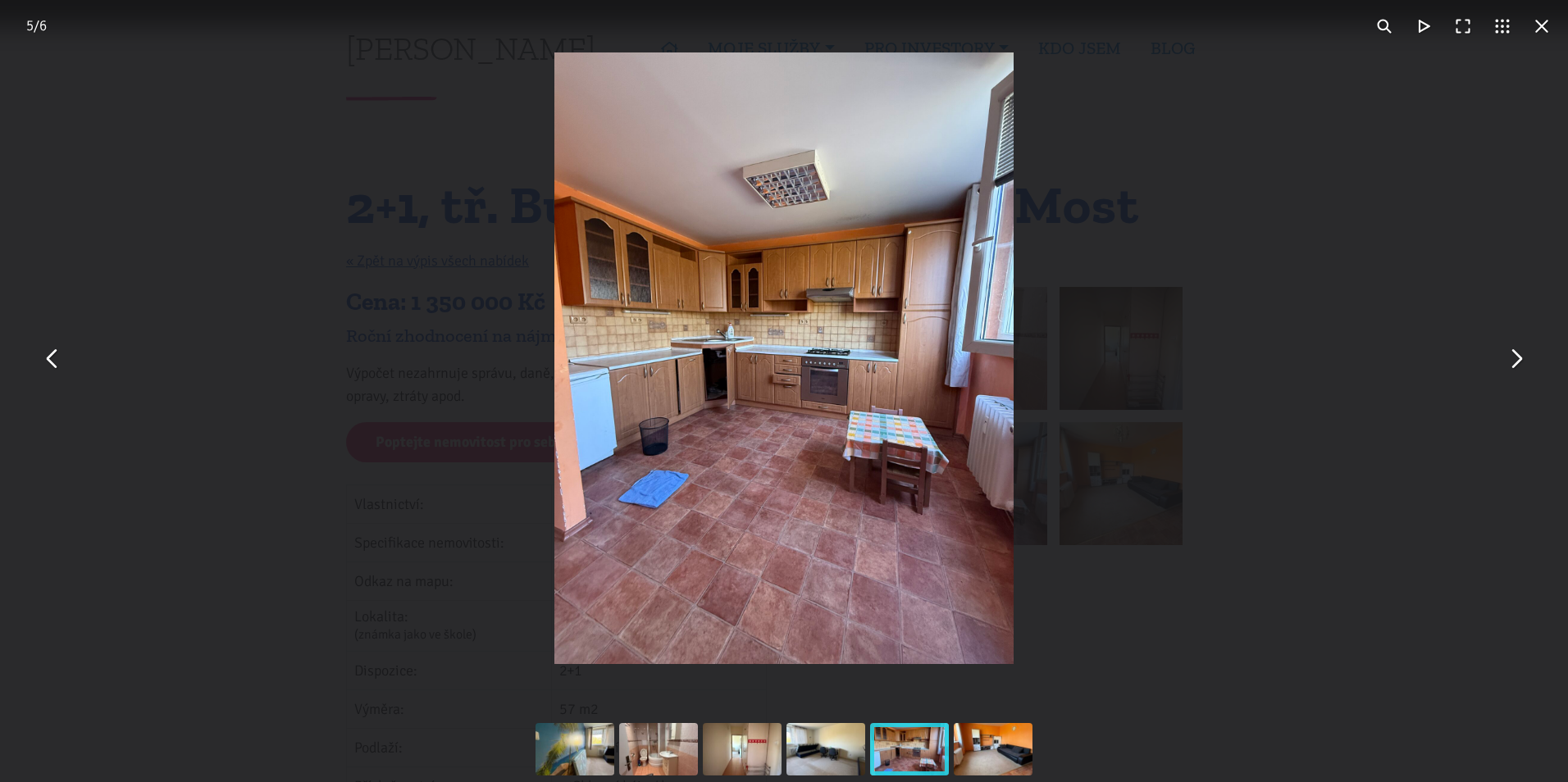
click at [1507, 357] on button "You can close this modal content with the ESC key" at bounding box center [1515, 358] width 39 height 39
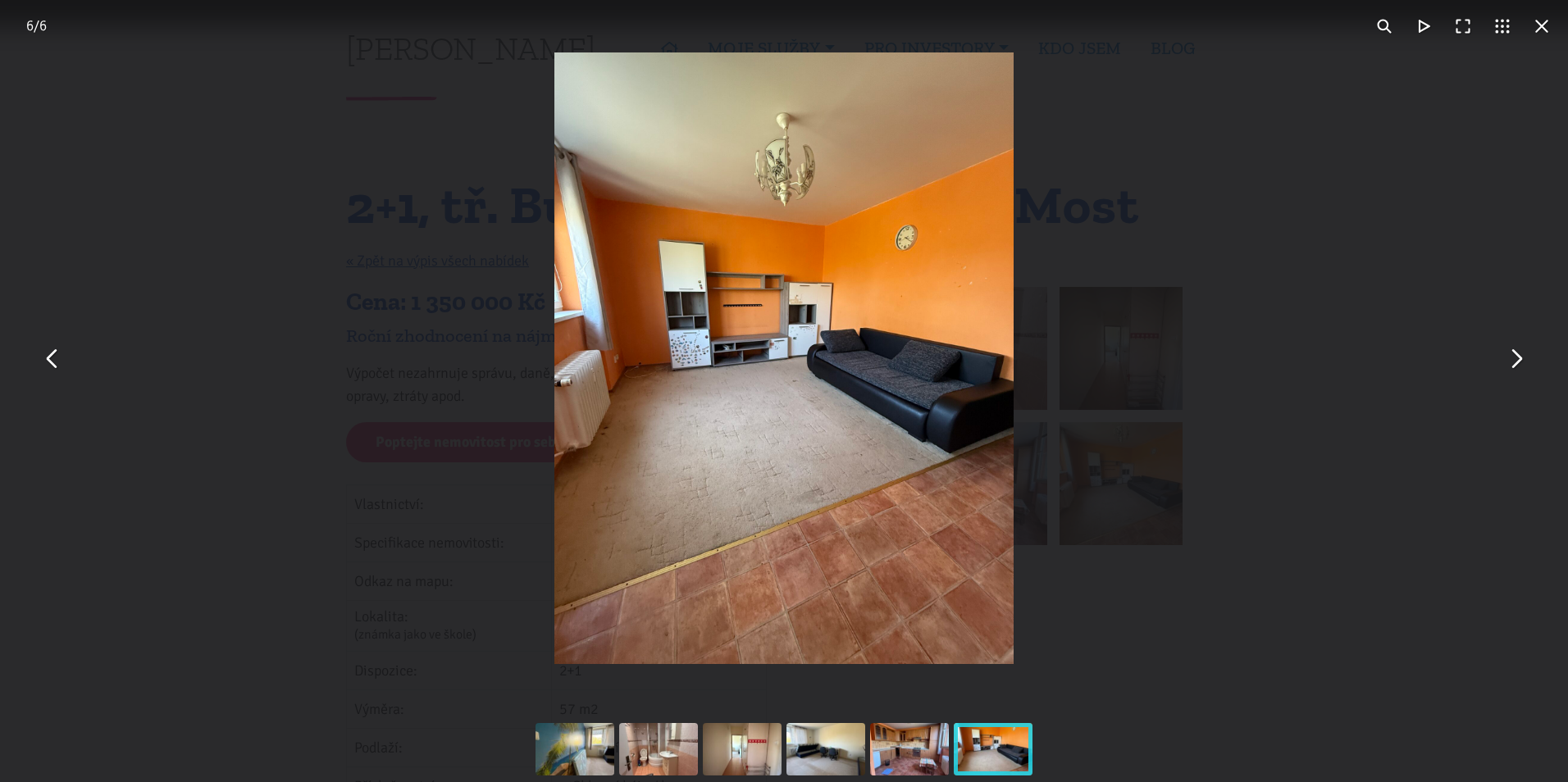
click at [1507, 357] on button "You can close this modal content with the ESC key" at bounding box center [1515, 358] width 39 height 39
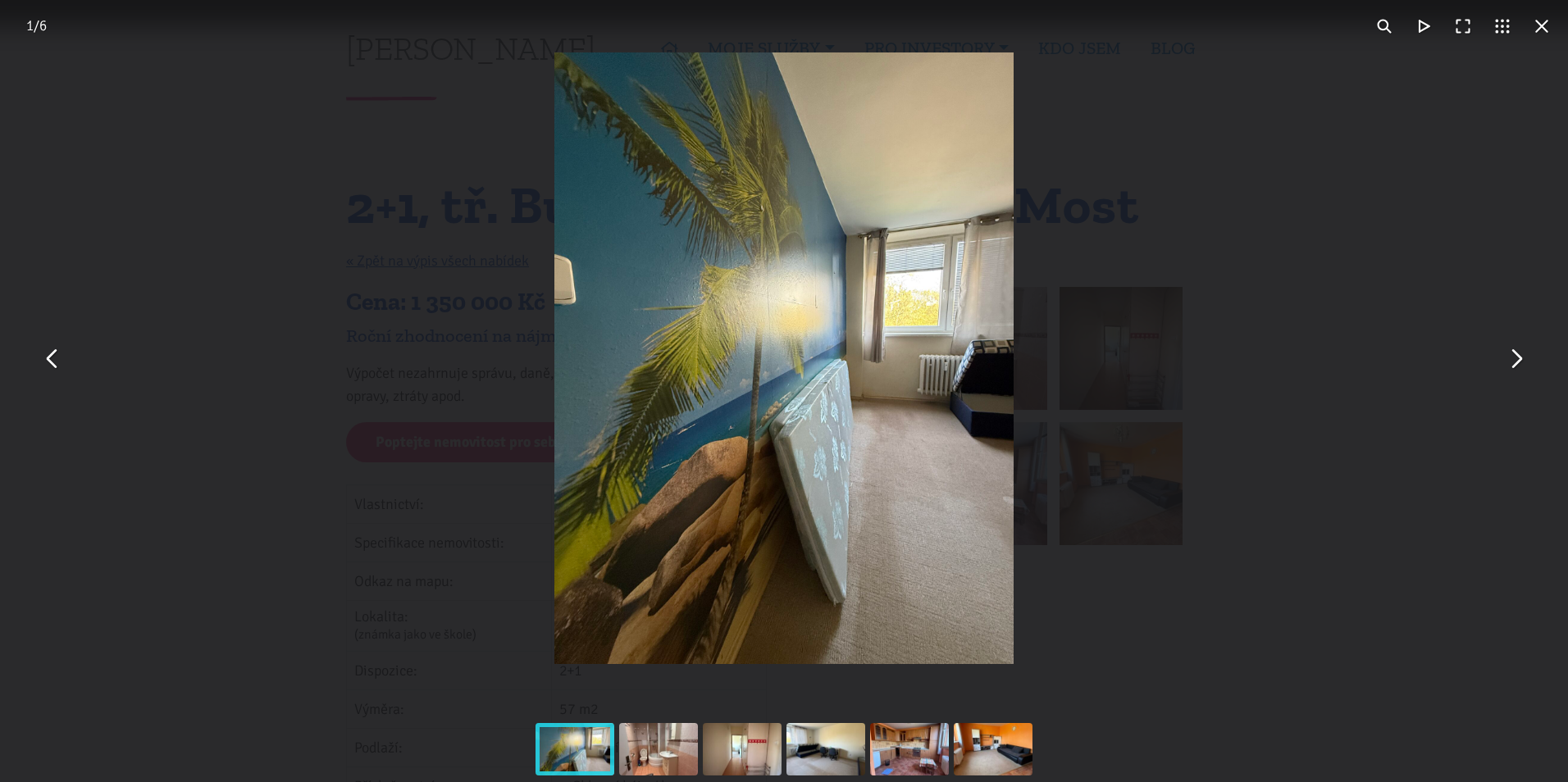
click at [1400, 254] on div "You can close this modal content with the ESC key" at bounding box center [784, 358] width 1568 height 717
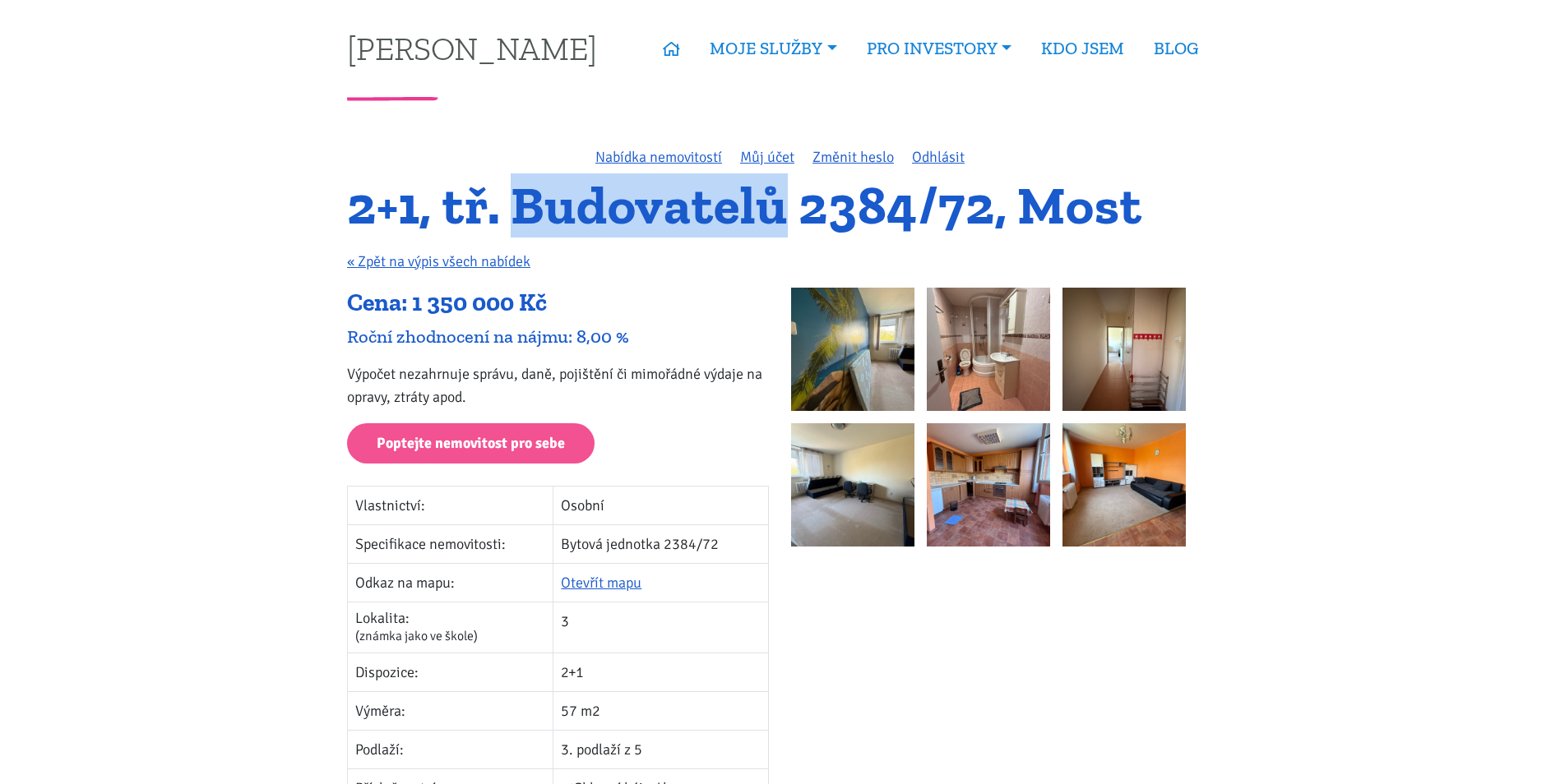
drag, startPoint x: 784, startPoint y: 207, endPoint x: 524, endPoint y: 204, distance: 260.0
click at [524, 204] on h1 "2+1, tř. Budovatelů 2384/72, Most" at bounding box center [780, 206] width 865 height 45
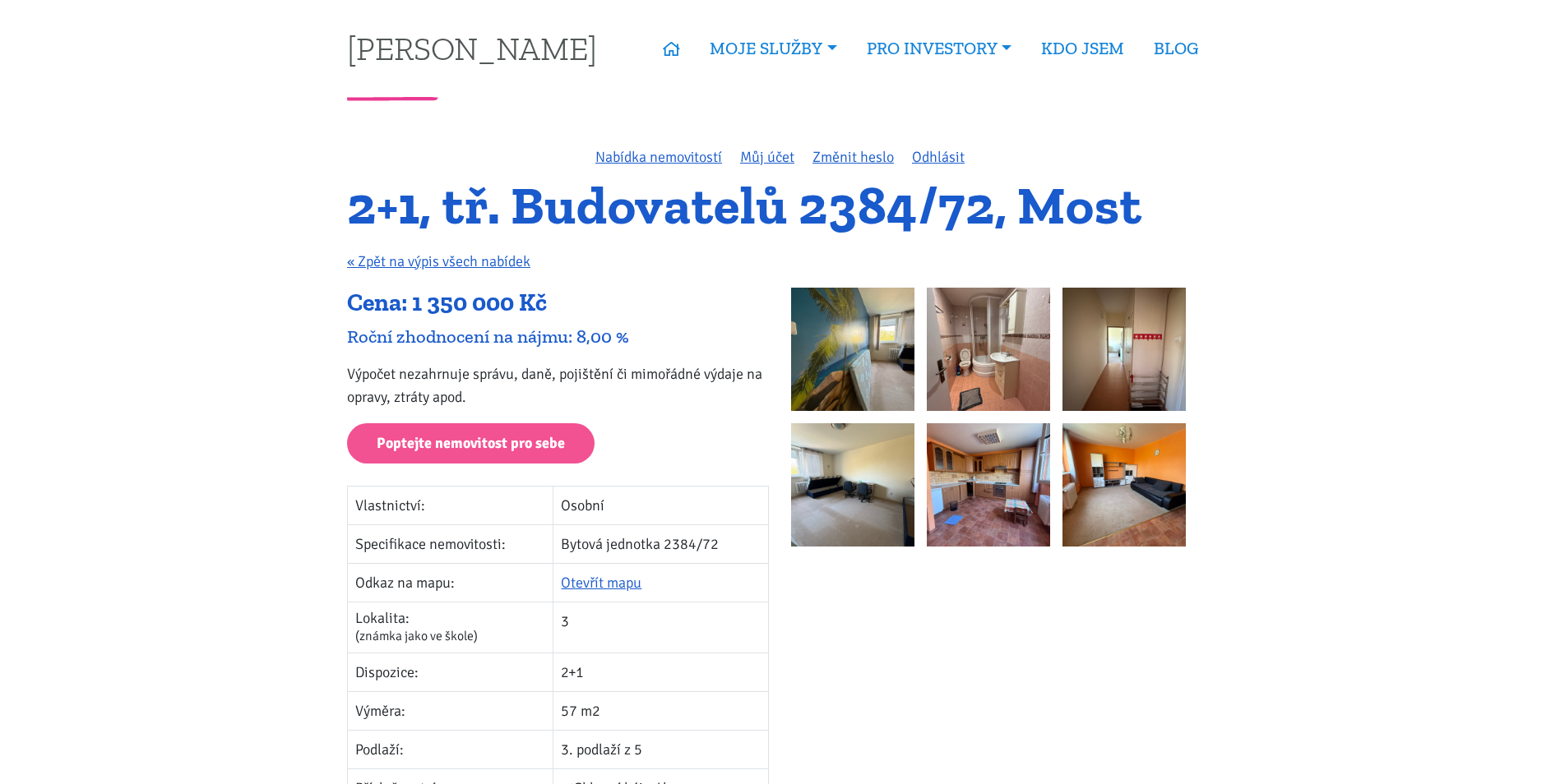
click at [679, 288] on div "Cena: 1 350 000 Kč" at bounding box center [558, 304] width 421 height 32
click at [857, 327] on img at bounding box center [852, 350] width 123 height 123
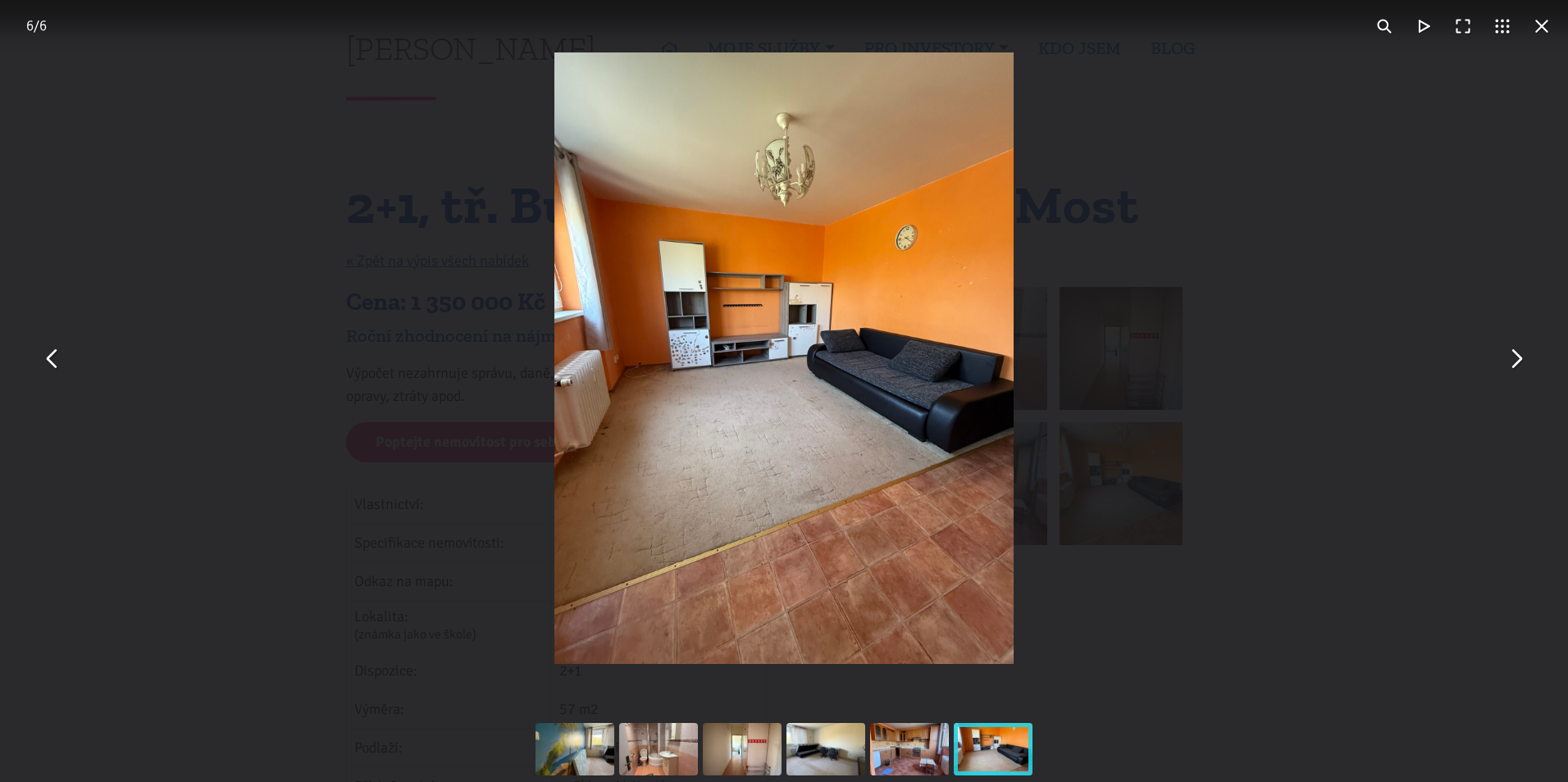
click at [1163, 468] on div "You can close this modal content with the ESC key" at bounding box center [784, 358] width 1568 height 717
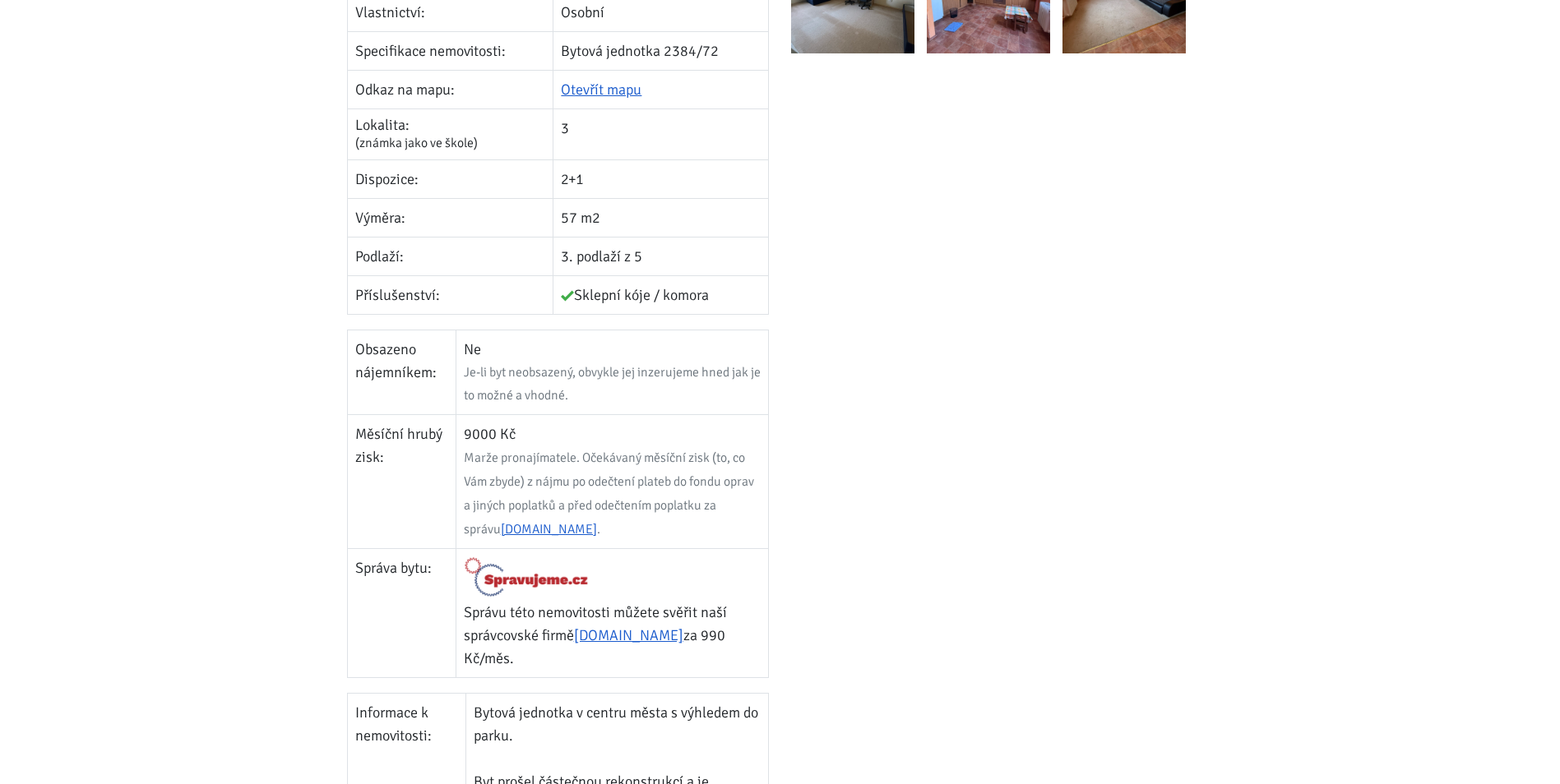
scroll to position [575, 0]
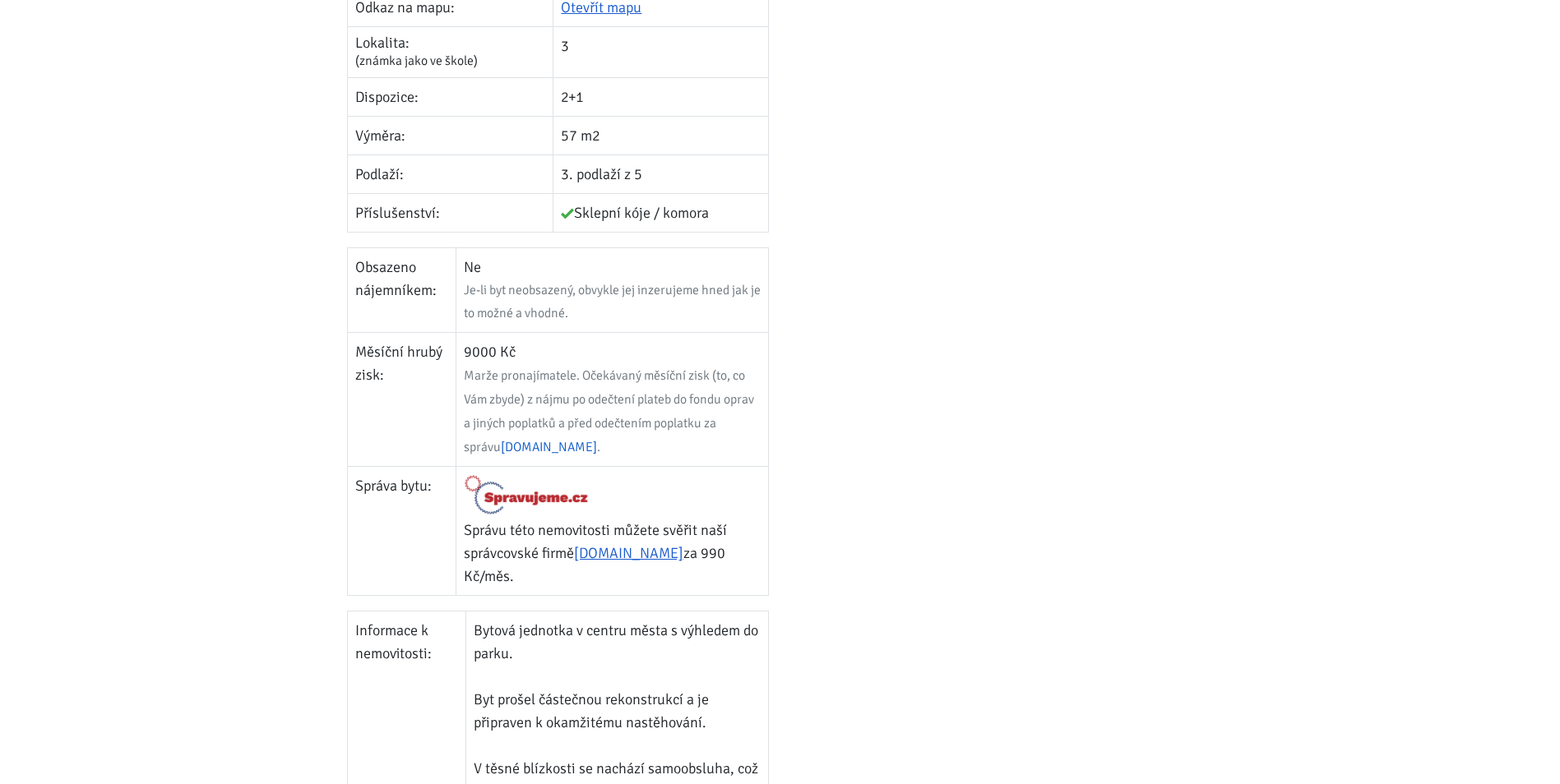
click at [516, 448] on link "Spravujeme.cz" at bounding box center [548, 447] width 96 height 17
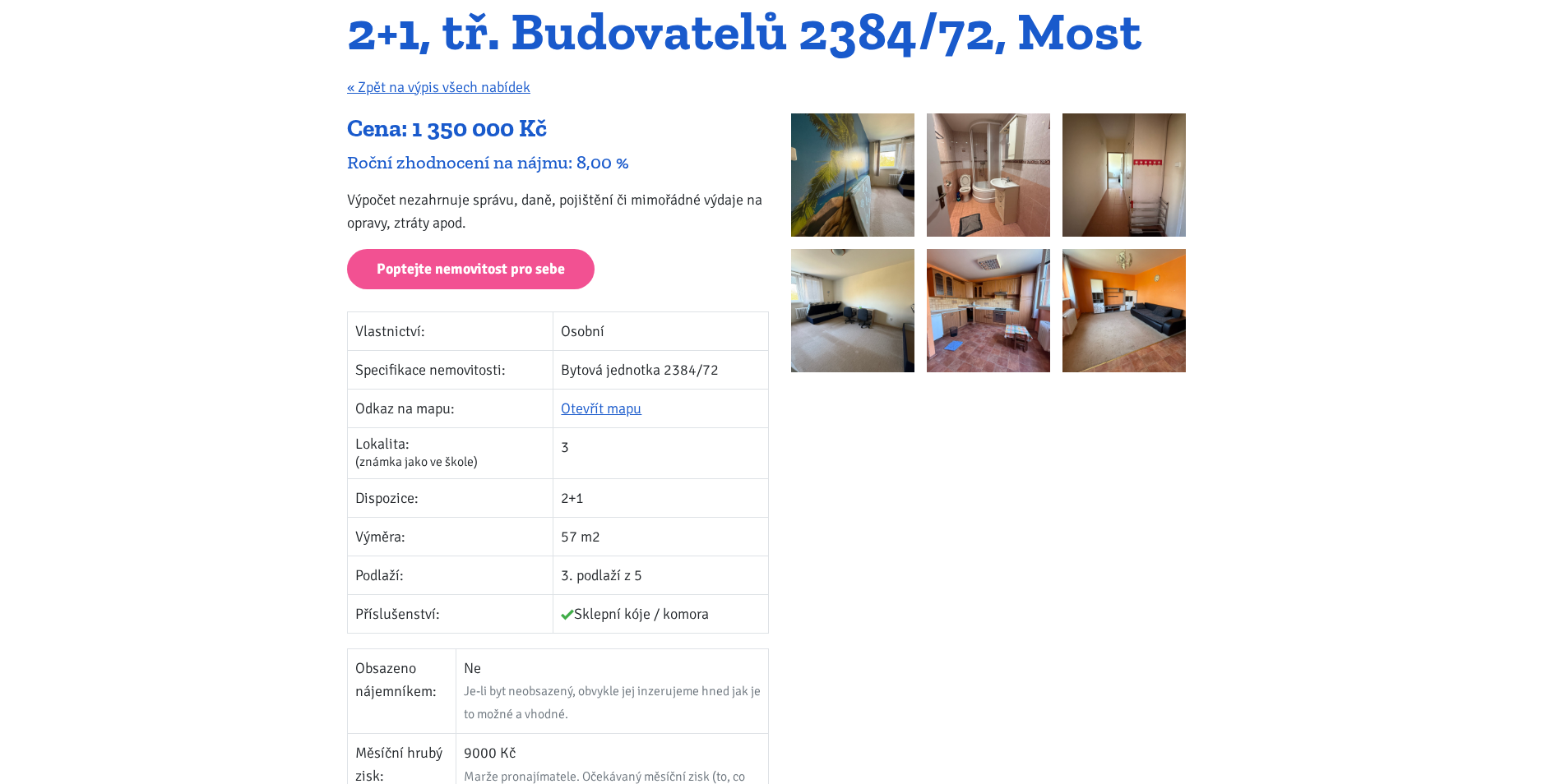
scroll to position [0, 0]
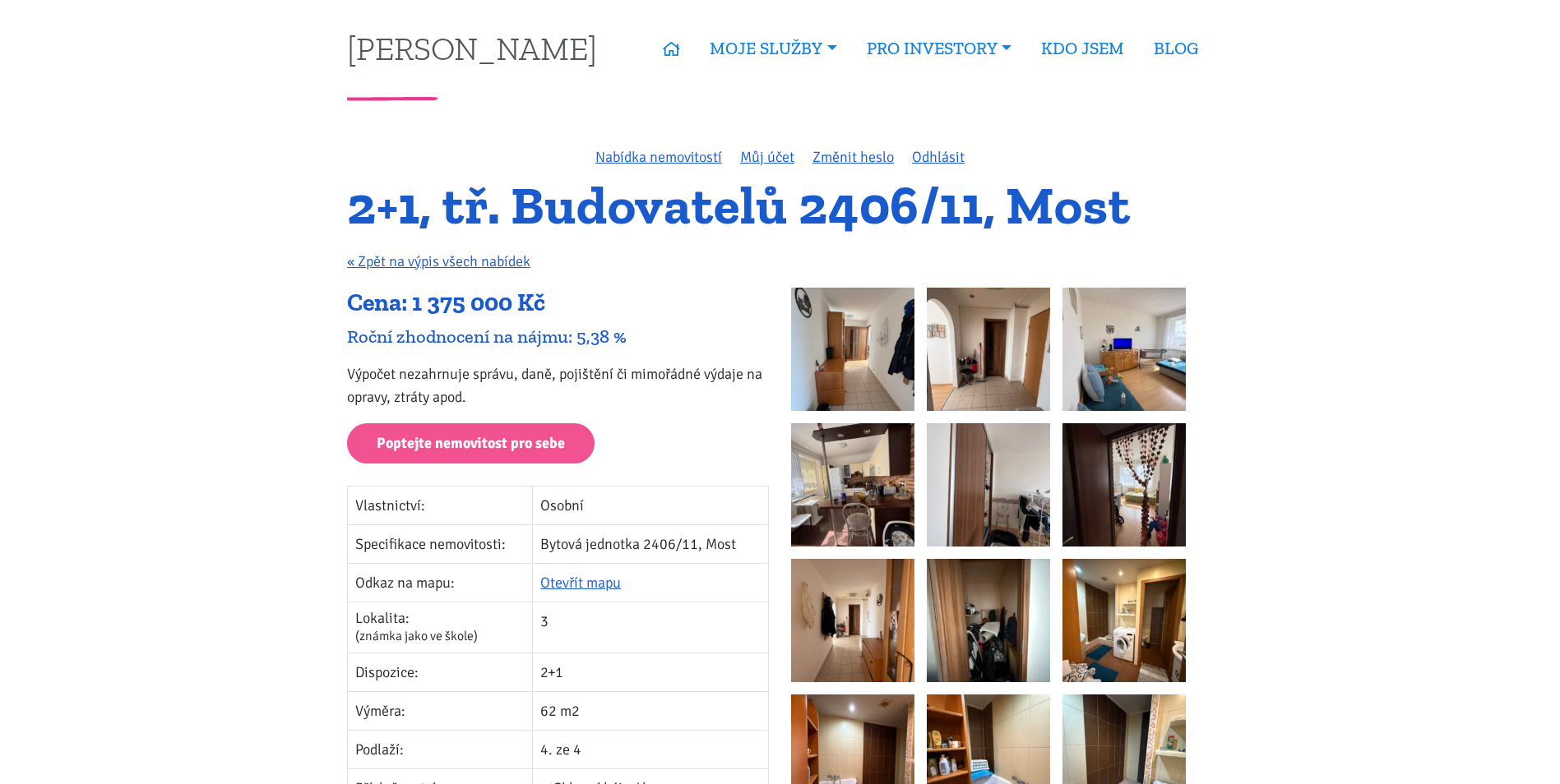
click at [832, 364] on img at bounding box center [852, 350] width 123 height 123
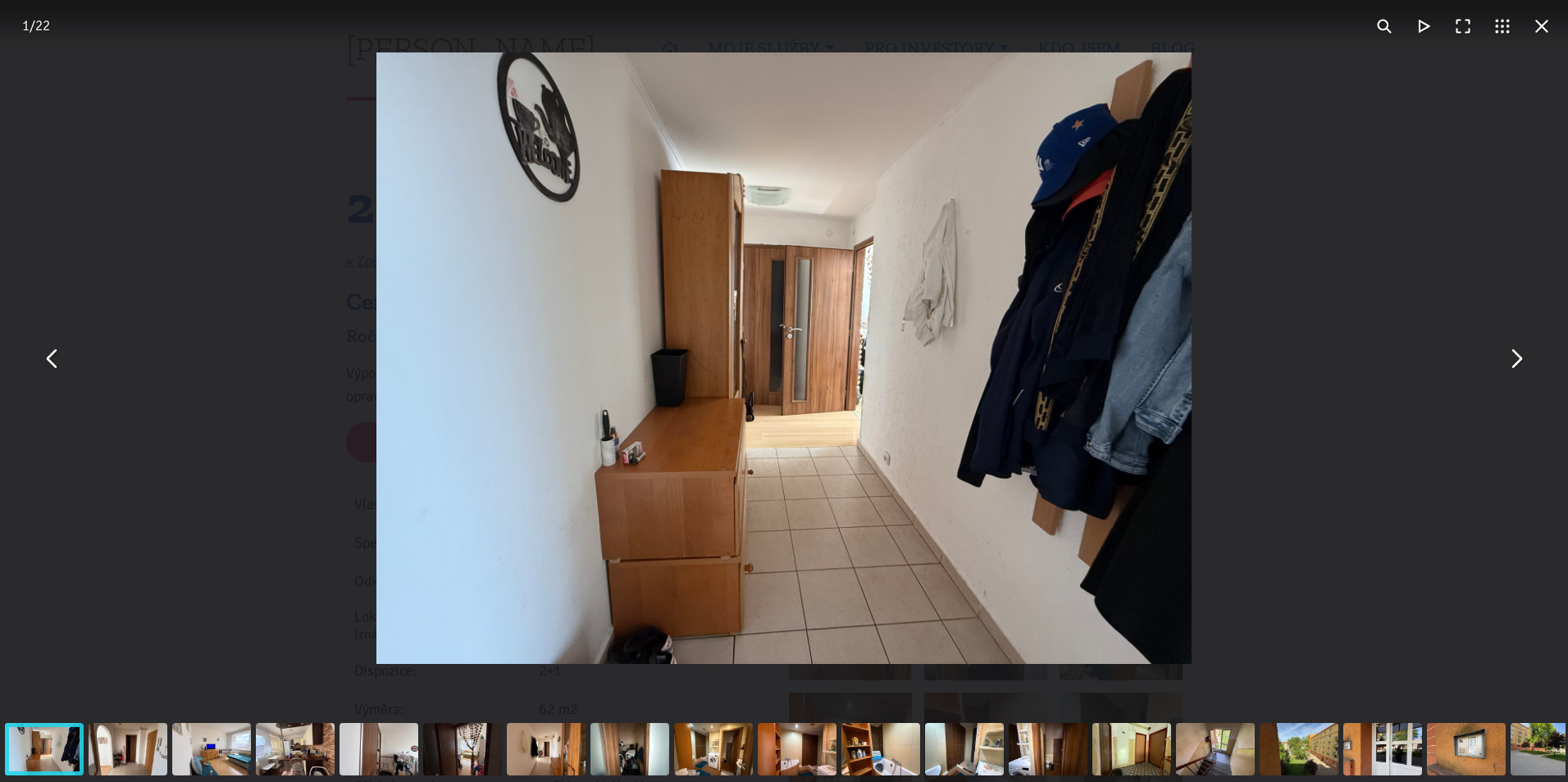
click at [1523, 366] on button "You can close this modal content with the ESC key" at bounding box center [1515, 358] width 39 height 39
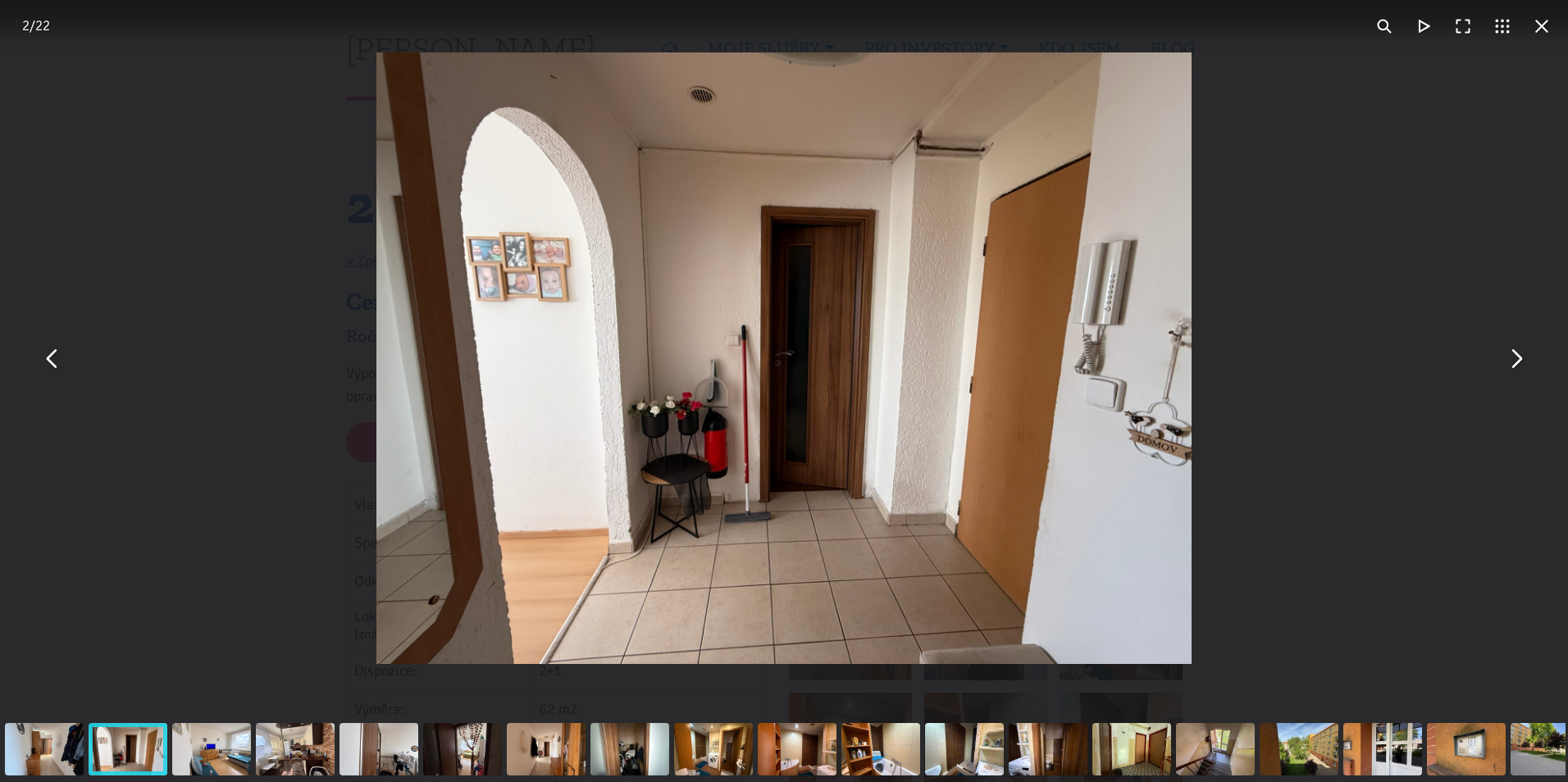
click at [1523, 366] on button "You can close this modal content with the ESC key" at bounding box center [1515, 358] width 39 height 39
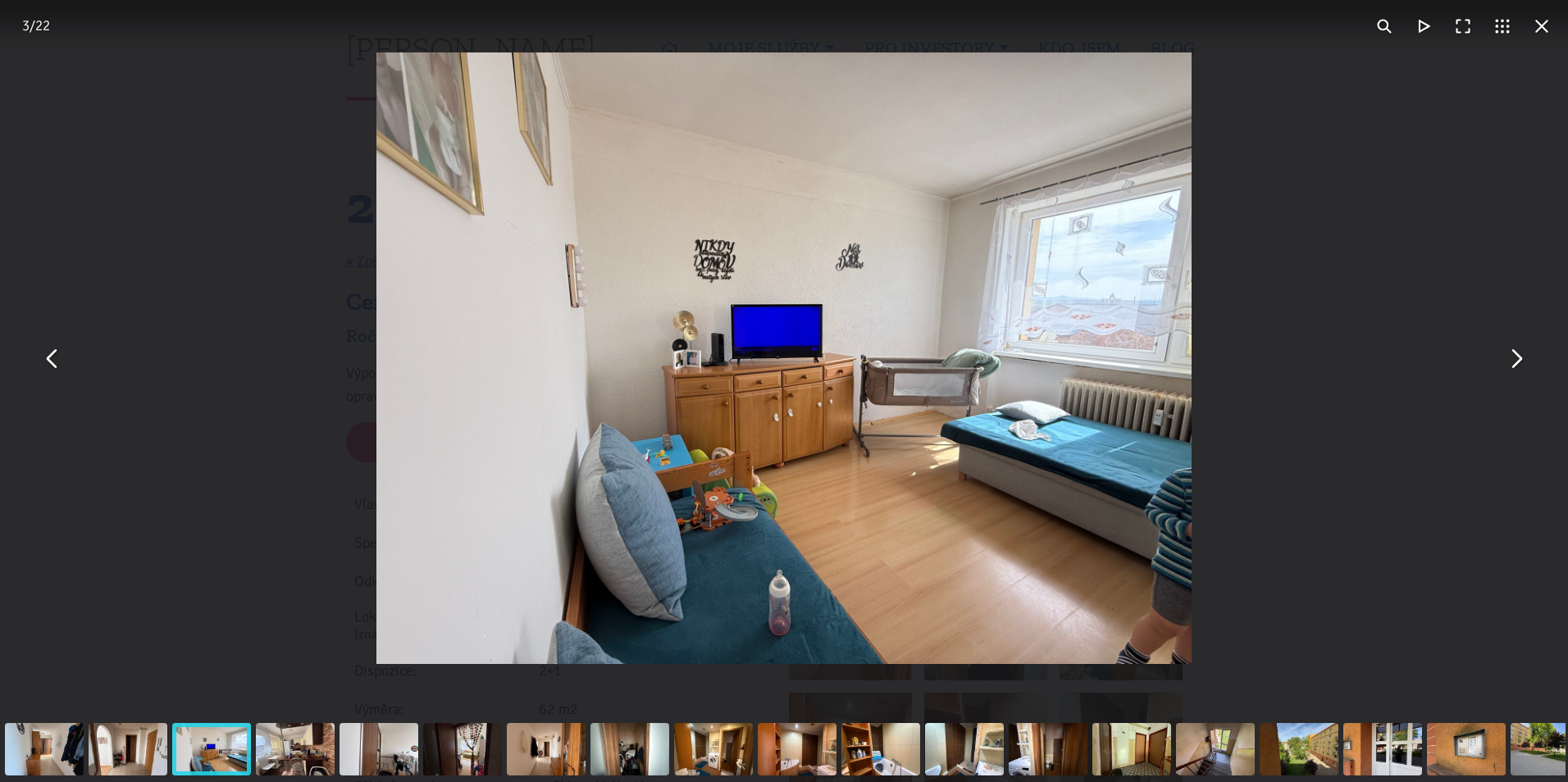
click at [52, 360] on button "You can close this modal content with the ESC key" at bounding box center [52, 358] width 39 height 39
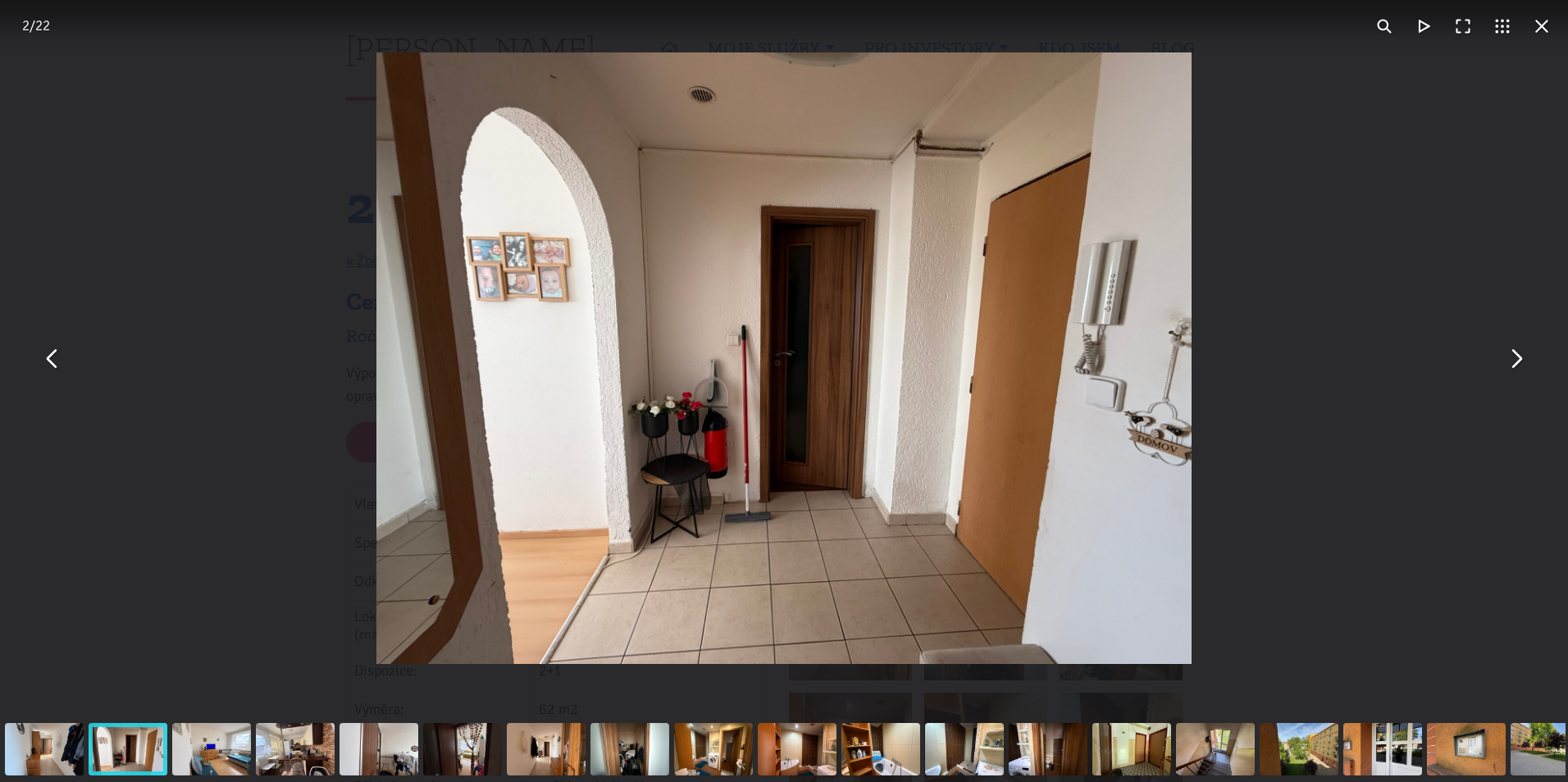
click at [1550, 27] on button "You can close this modal content with the ESC key" at bounding box center [1541, 26] width 39 height 39
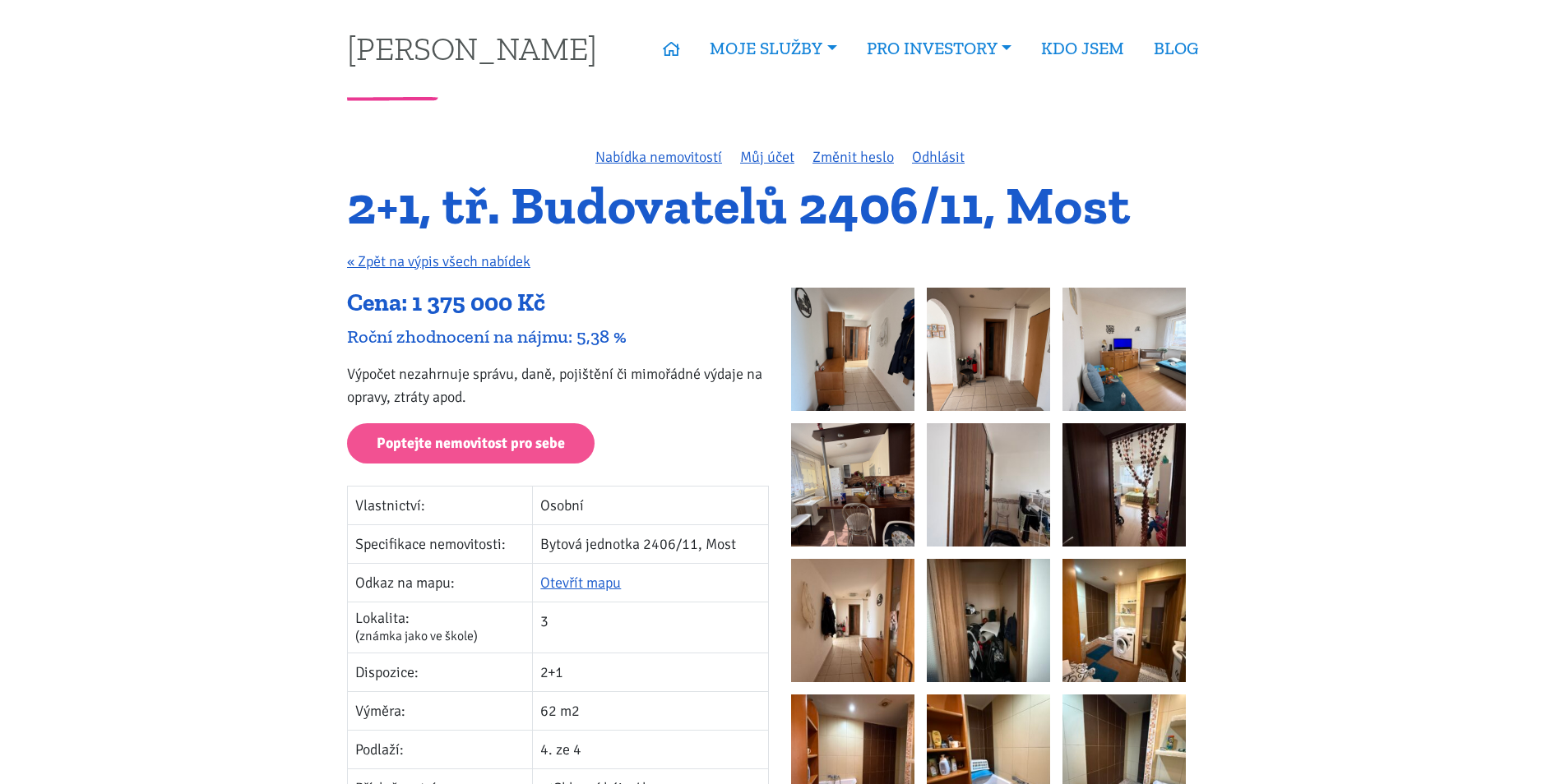
click at [811, 358] on img at bounding box center [852, 350] width 123 height 123
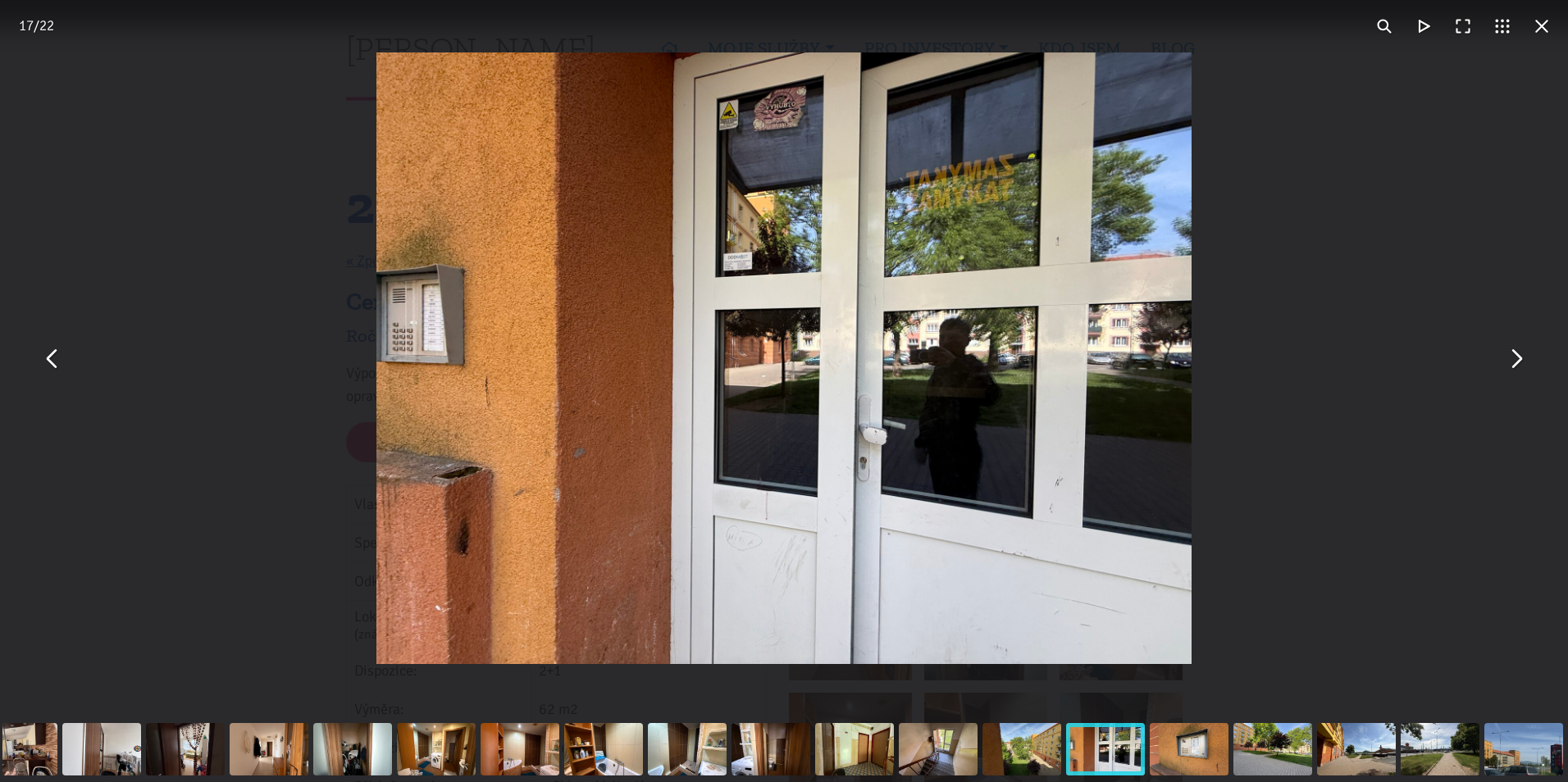
click at [1487, 210] on div "You can close this modal content with the ESC key" at bounding box center [784, 358] width 1568 height 717
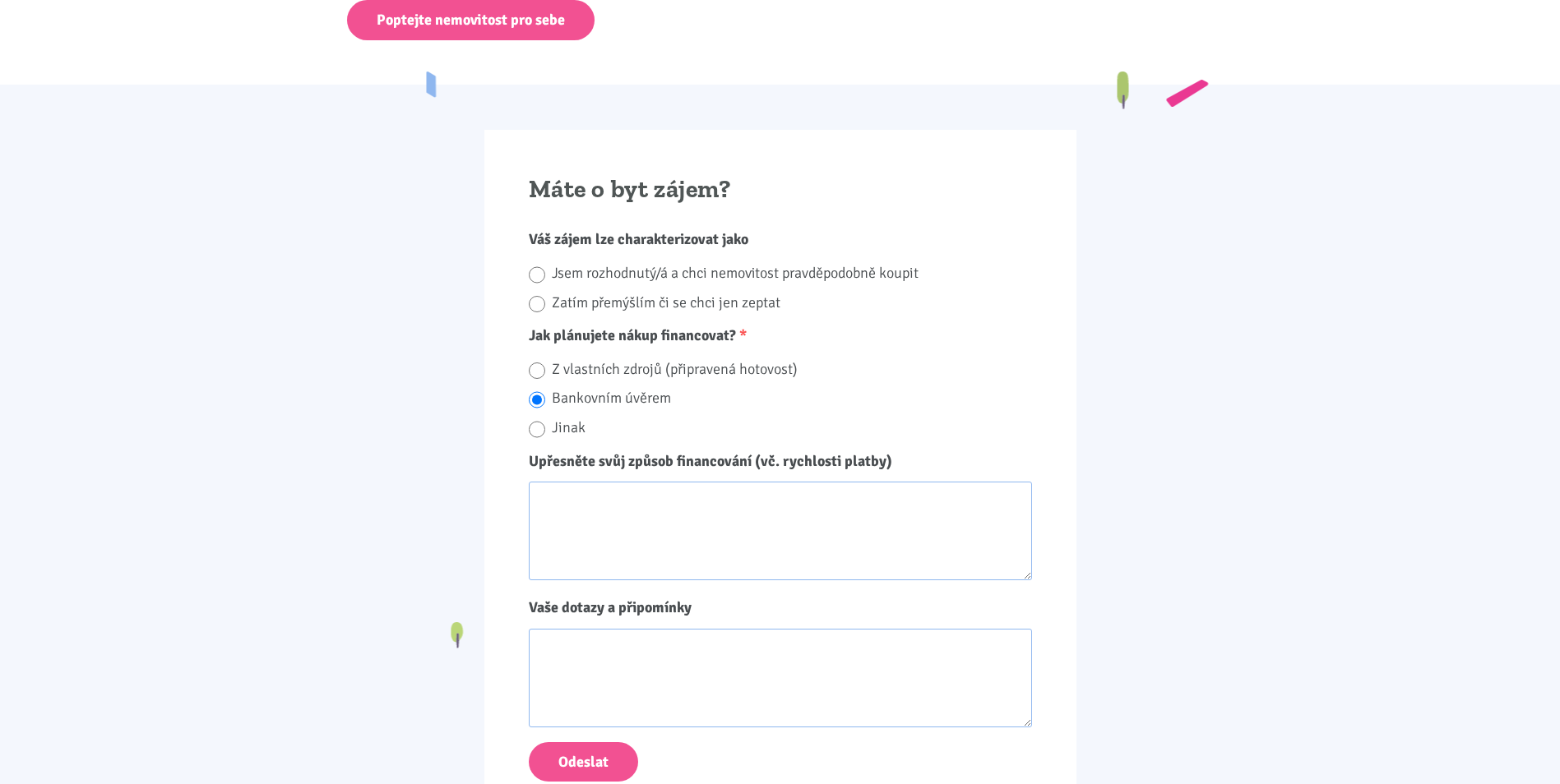
scroll to position [1644, 0]
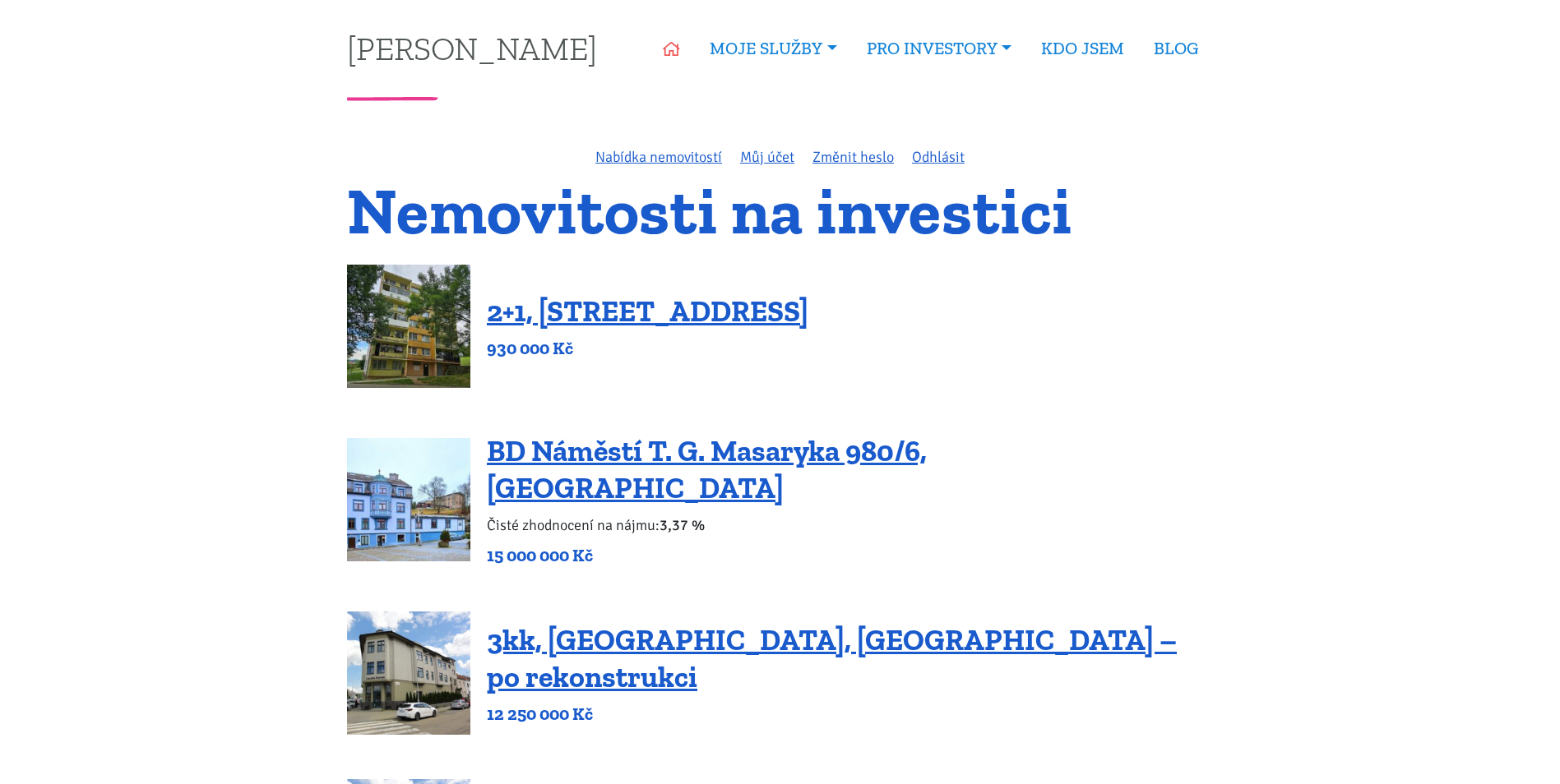
click at [688, 48] on link "ÚVOD" at bounding box center [671, 48] width 47 height 38
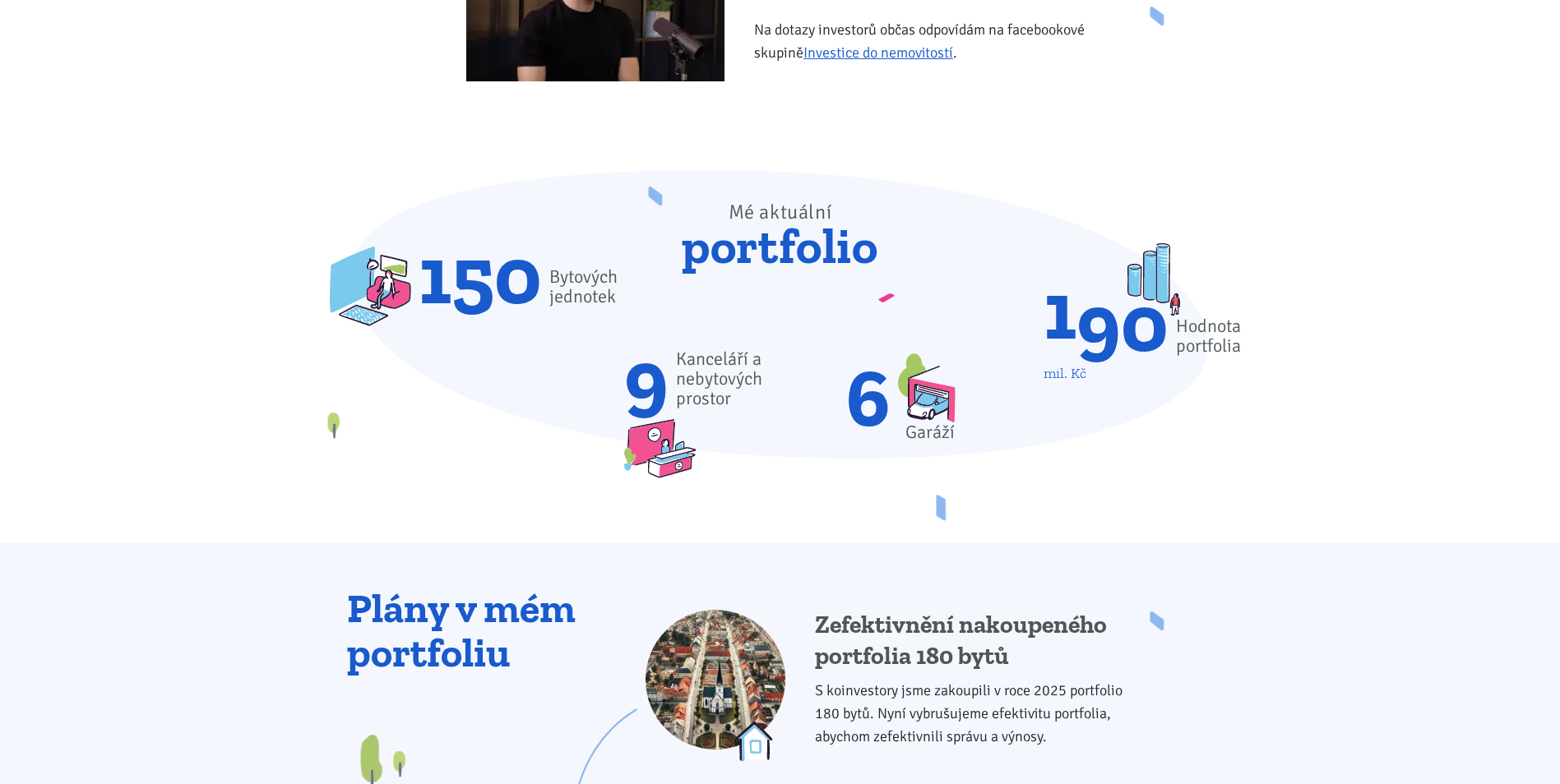
scroll to position [1068, 0]
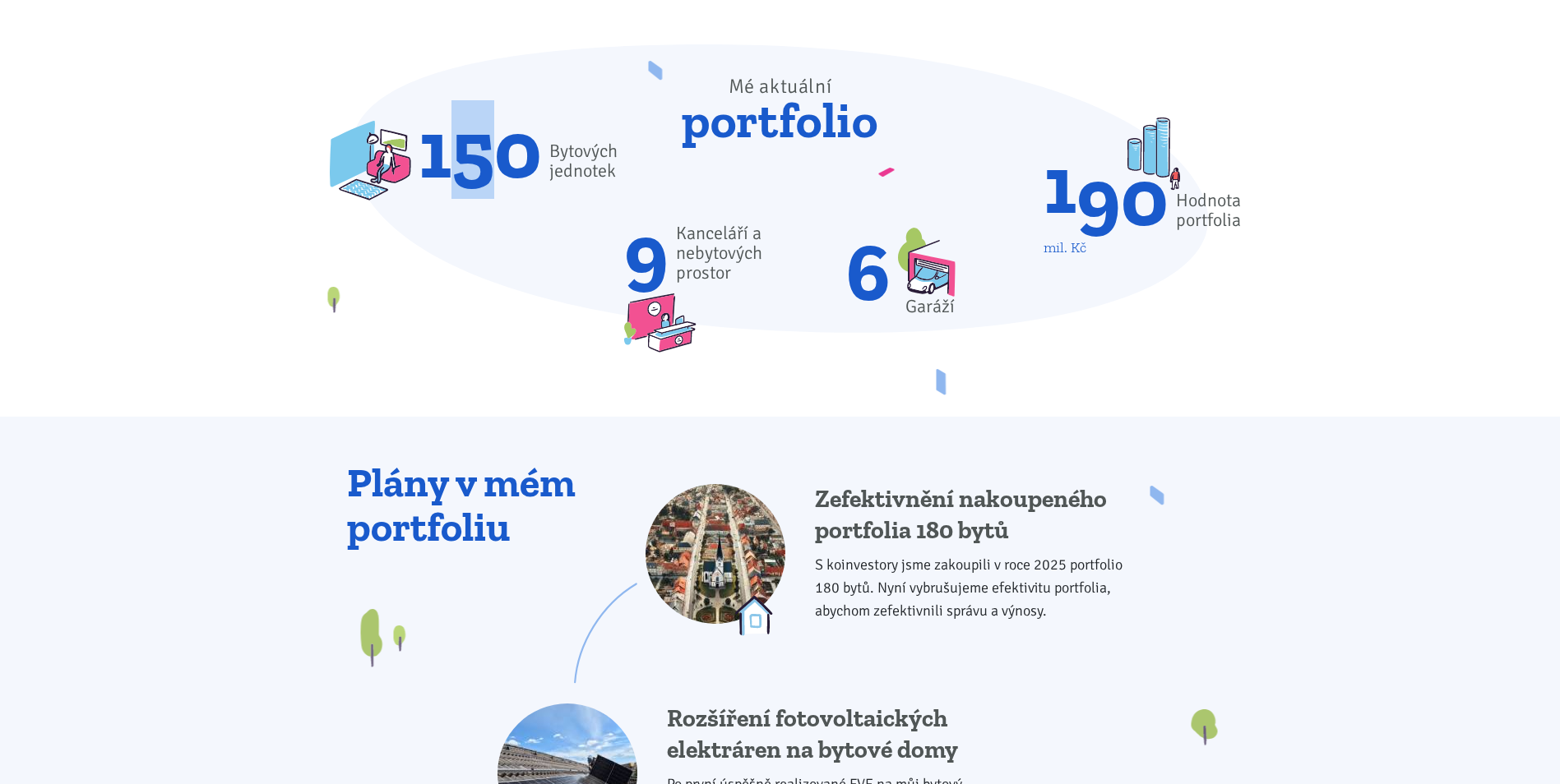
drag, startPoint x: 438, startPoint y: 149, endPoint x: 518, endPoint y: 138, distance: 80.8
click at [518, 138] on span "150" at bounding box center [480, 149] width 123 height 66
drag, startPoint x: 518, startPoint y: 138, endPoint x: 579, endPoint y: 160, distance: 64.8
click at [579, 160] on span "Bytových jednotek" at bounding box center [583, 161] width 68 height 39
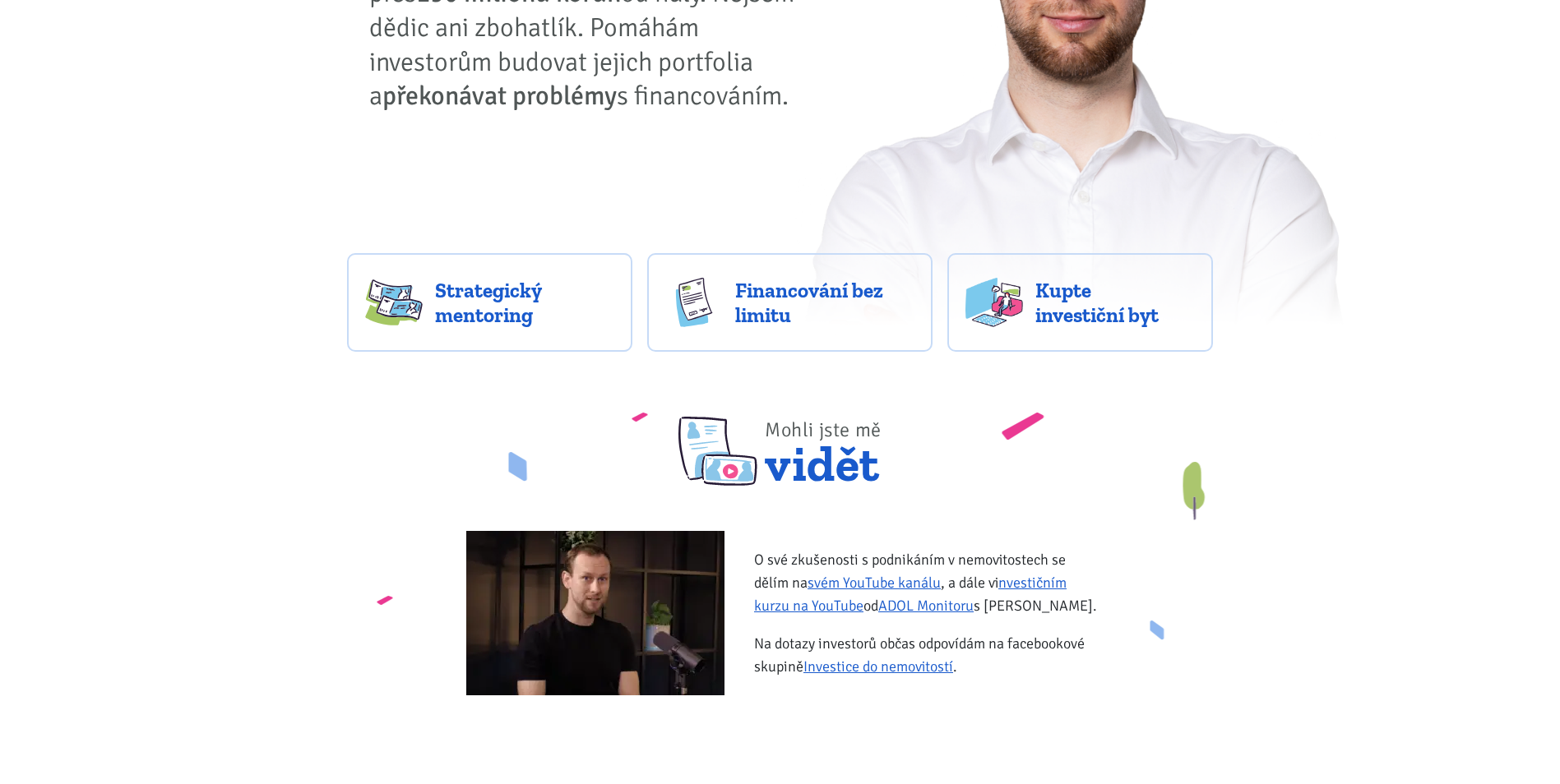
scroll to position [0, 0]
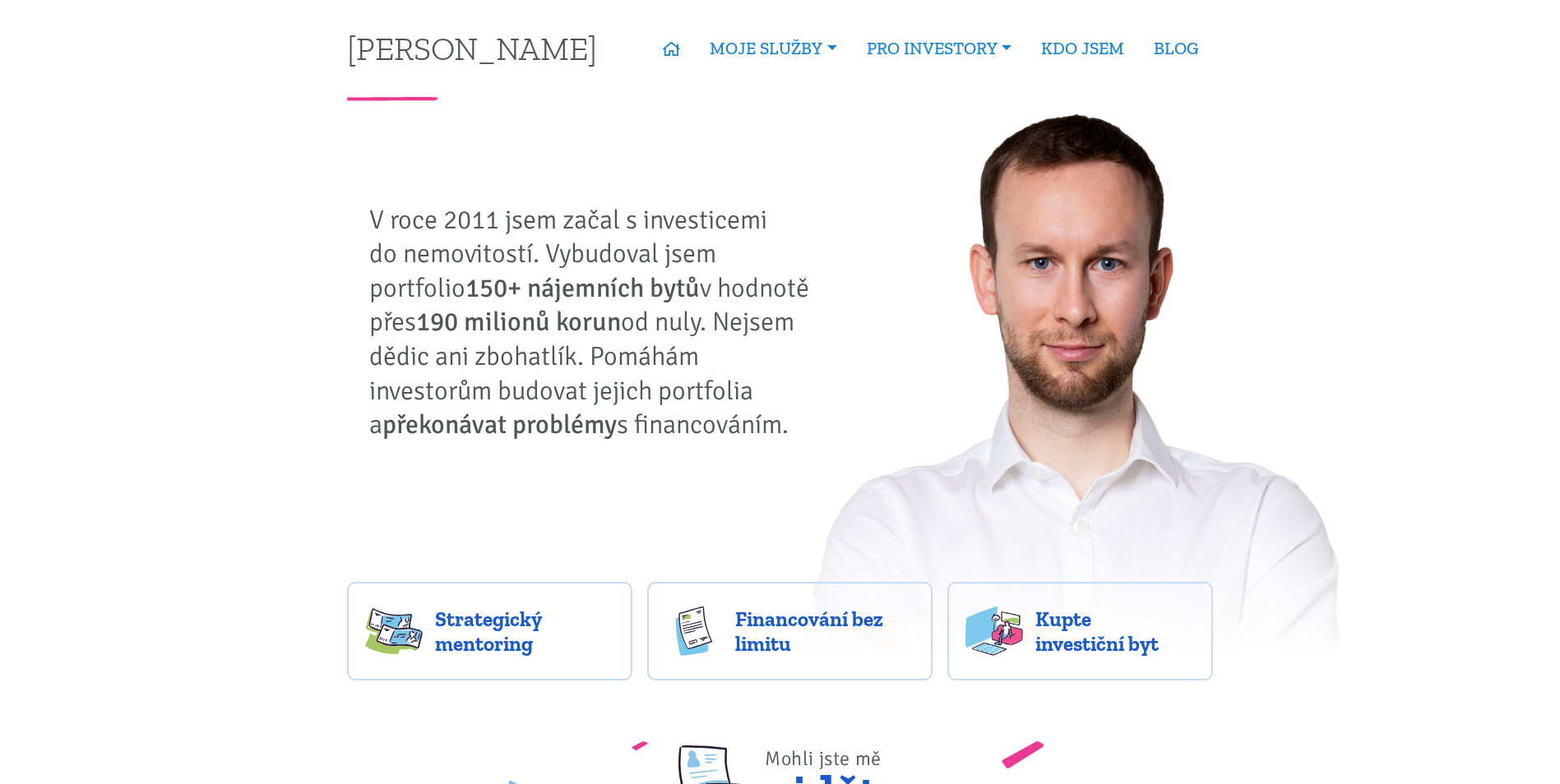
click at [1098, 428] on img at bounding box center [1073, 382] width 557 height 563
